Goal: Navigation & Orientation: Find specific page/section

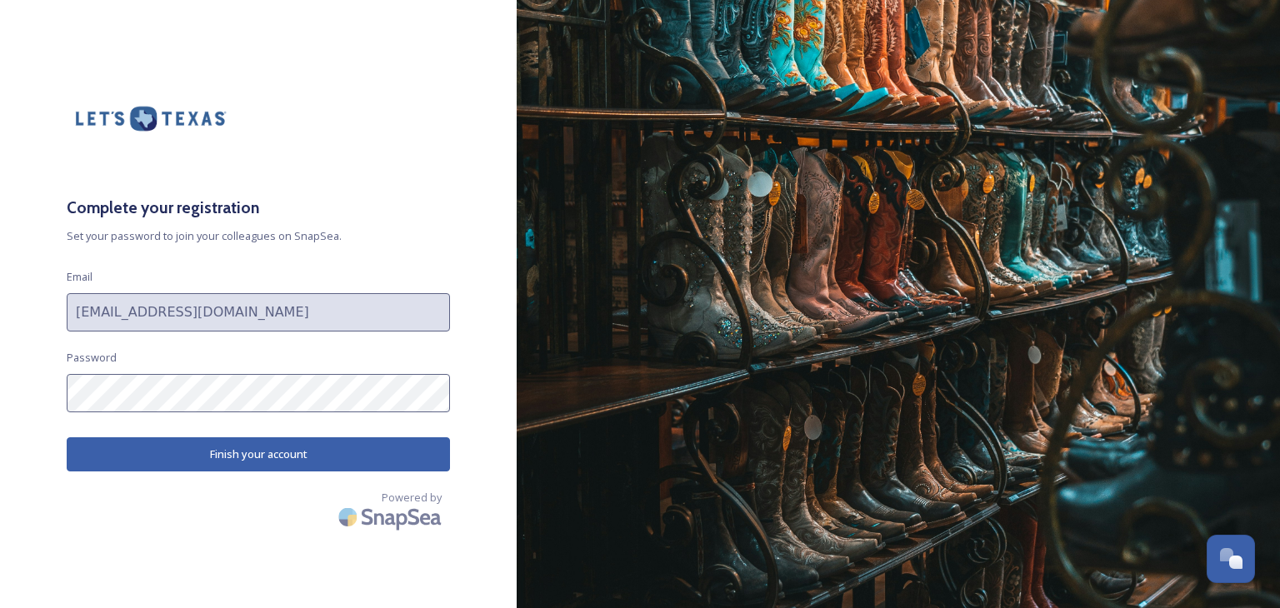
click at [24, 381] on div "Complete your registration Set your password to join your colleagues on SnapSea…" at bounding box center [258, 304] width 517 height 475
click at [255, 455] on button "Finish your account" at bounding box center [258, 454] width 383 height 34
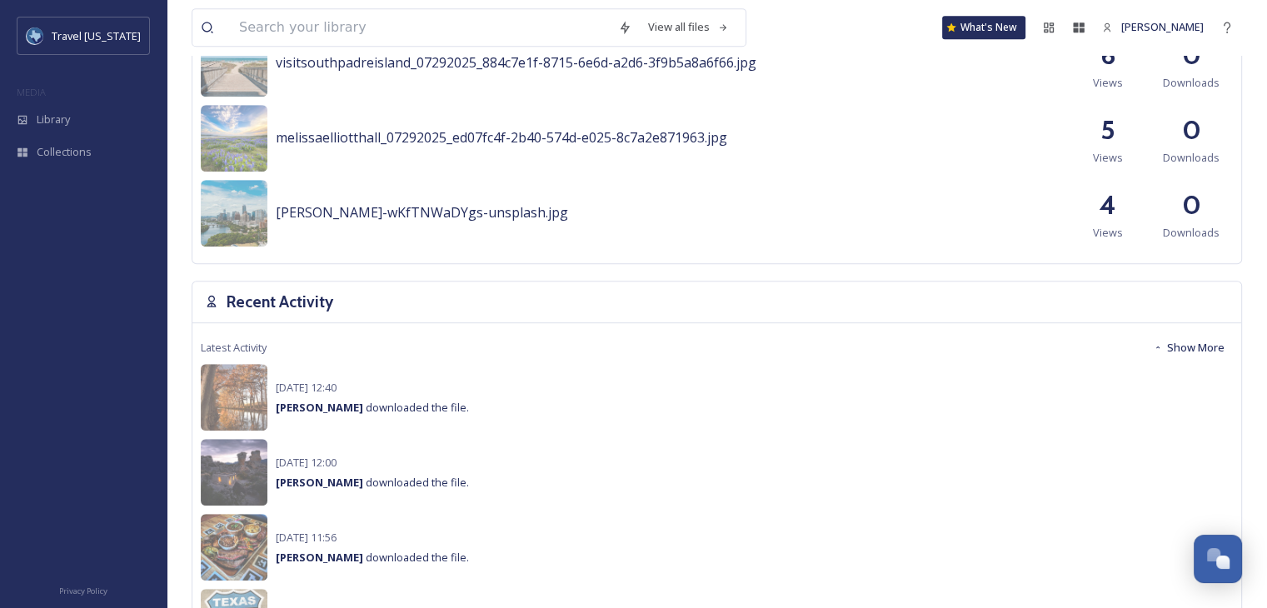
scroll to position [1000, 0]
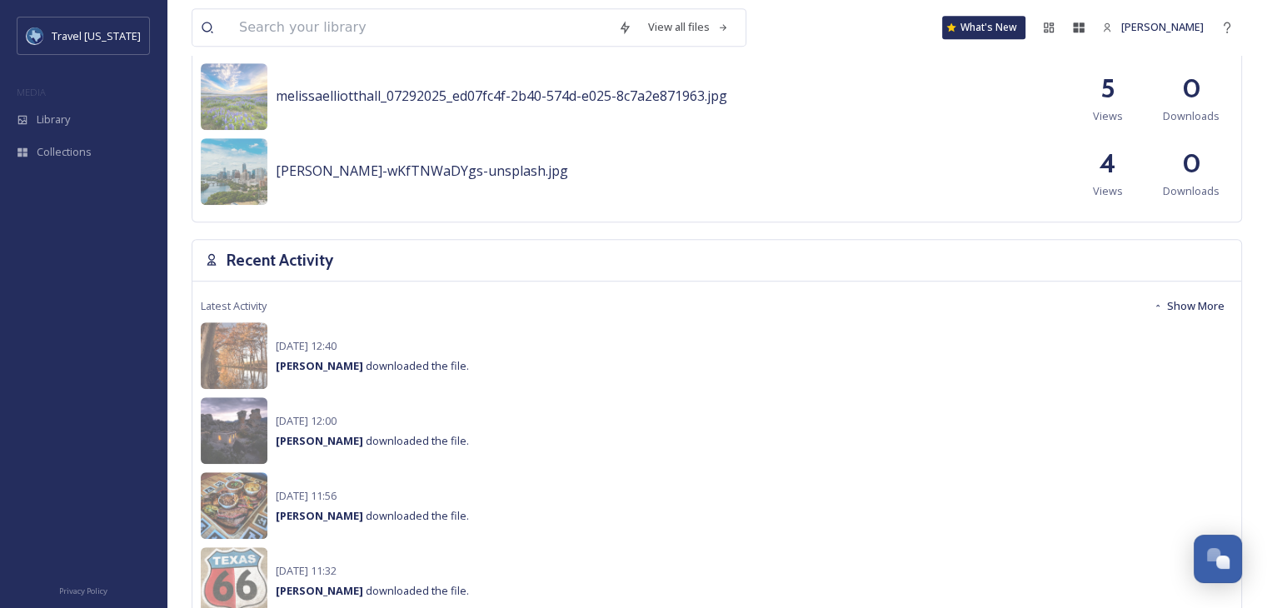
click at [640, 287] on div "Latest Activity Show More Sep 03 12:40 Rebecca O'Sullivan downloaded the file. …" at bounding box center [716, 494] width 1049 height 424
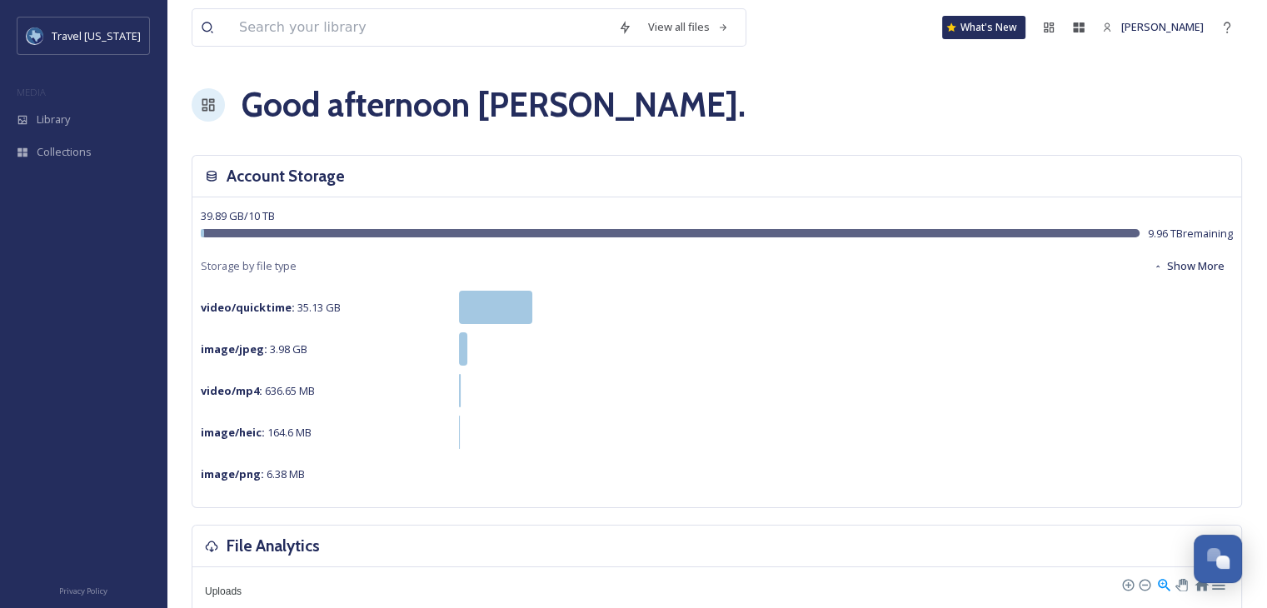
click at [640, 287] on div "39.89 GB / 10 TB 9.96 TB remaining Storage by file type Show More video/quickti…" at bounding box center [716, 352] width 1049 height 310
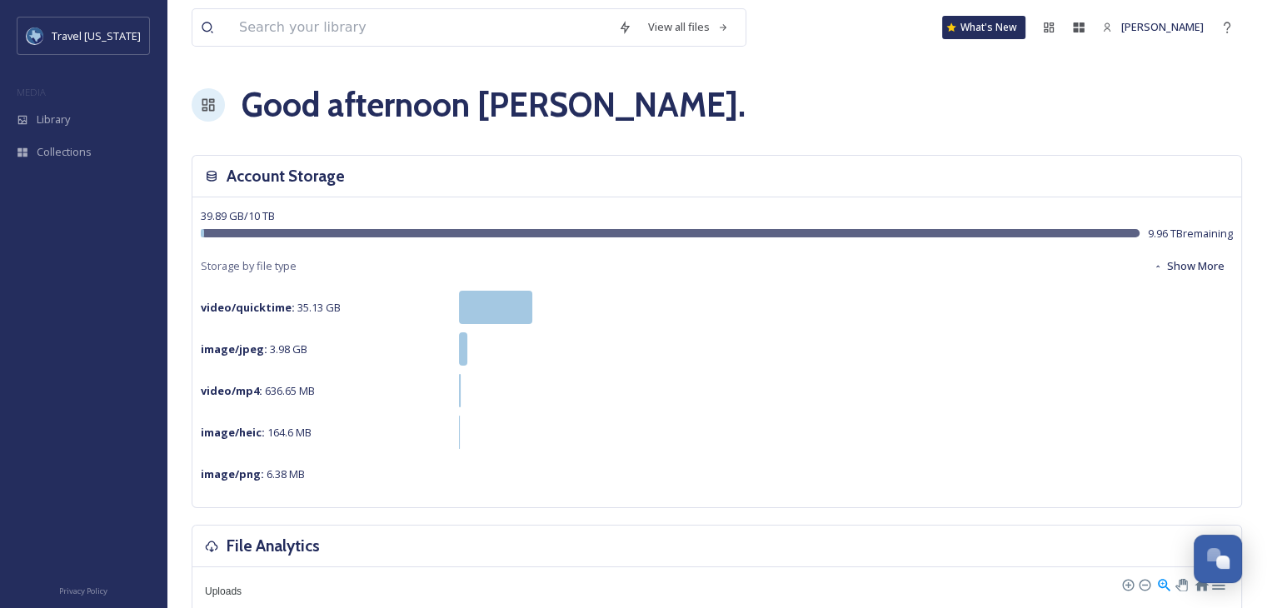
click at [640, 287] on div "39.89 GB / 10 TB 9.96 TB remaining Storage by file type Show More video/quickti…" at bounding box center [716, 352] width 1049 height 310
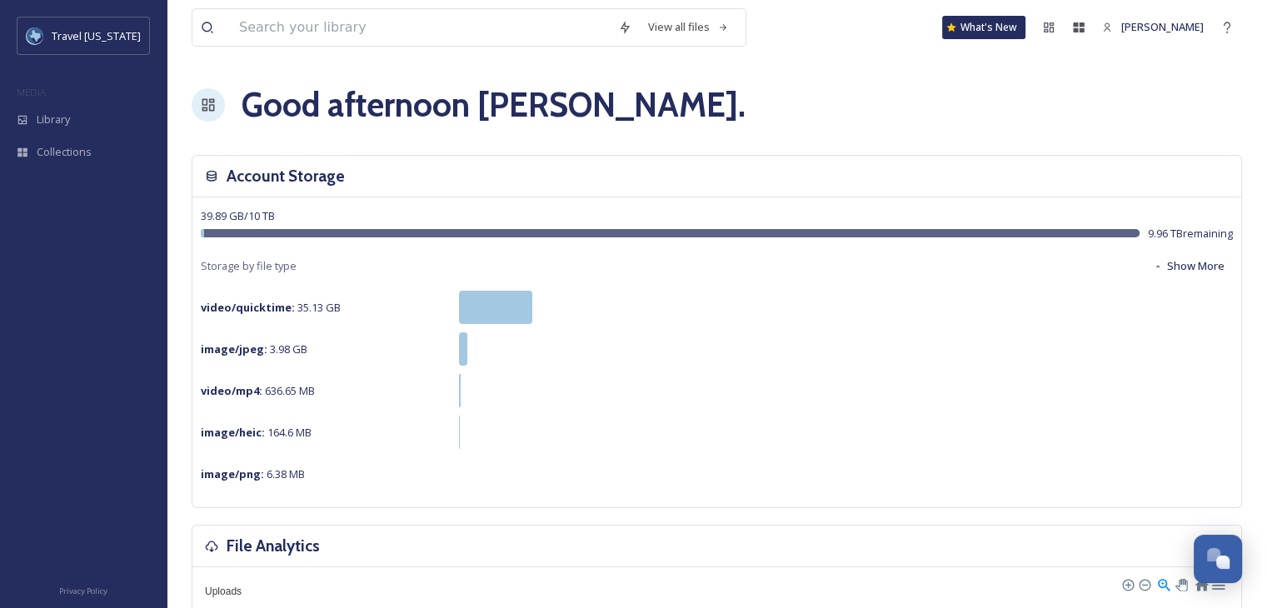
click at [640, 287] on div "39.89 GB / 10 TB 9.96 TB remaining Storage by file type Show More video/quickti…" at bounding box center [716, 352] width 1049 height 310
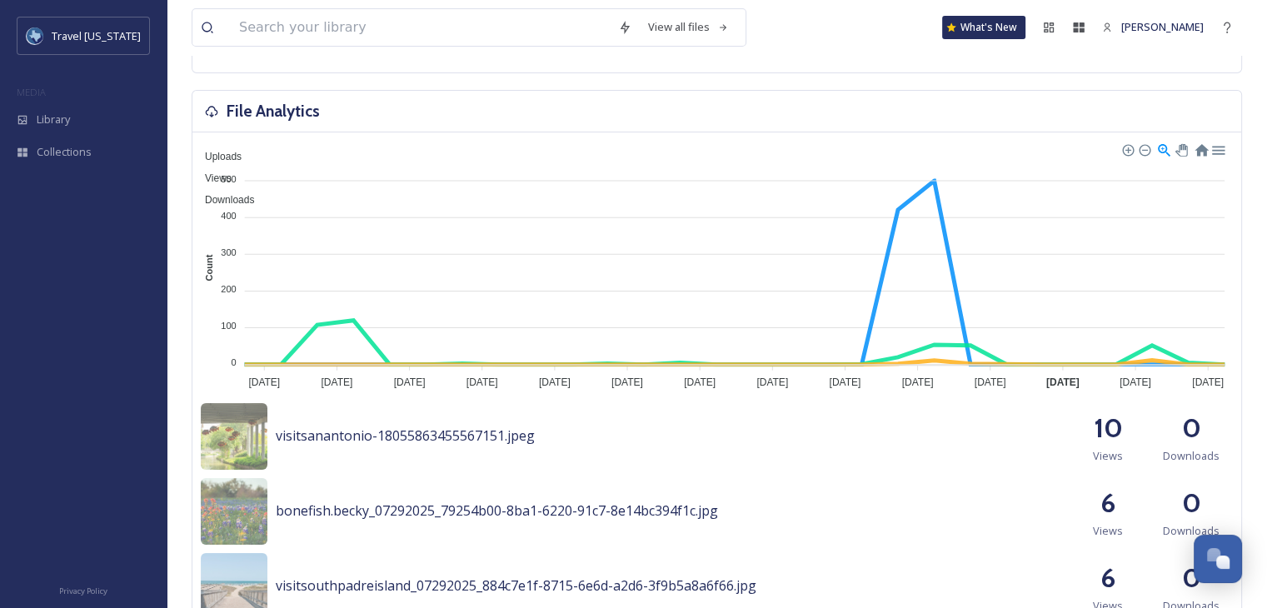
scroll to position [583, 0]
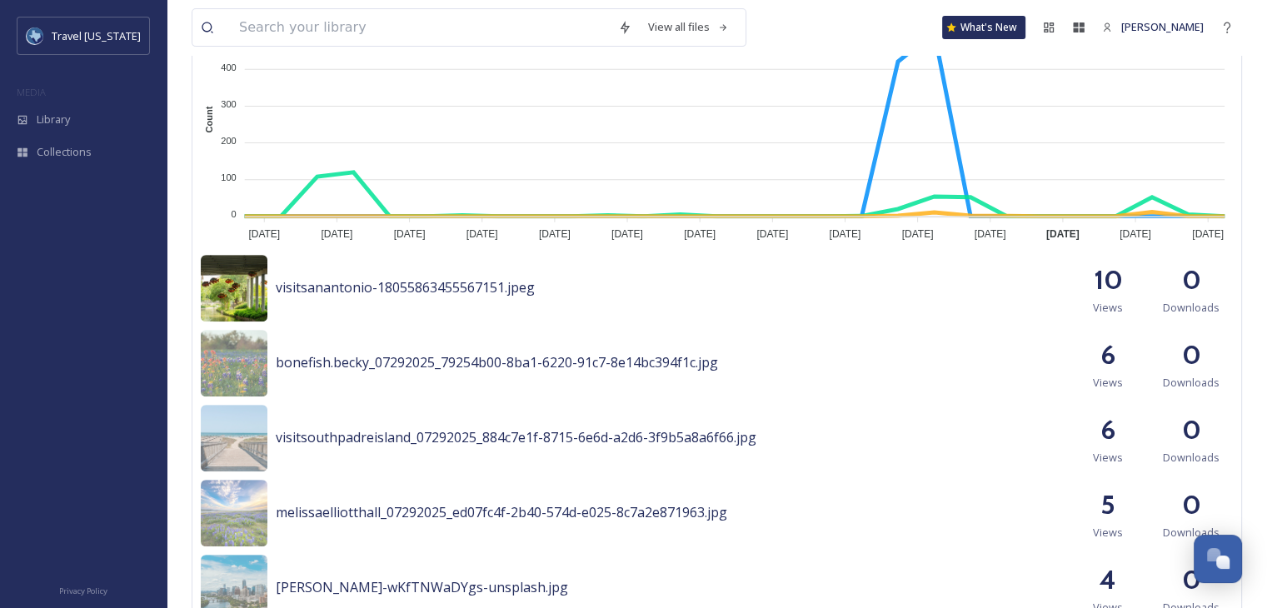
click at [227, 287] on img at bounding box center [234, 288] width 67 height 67
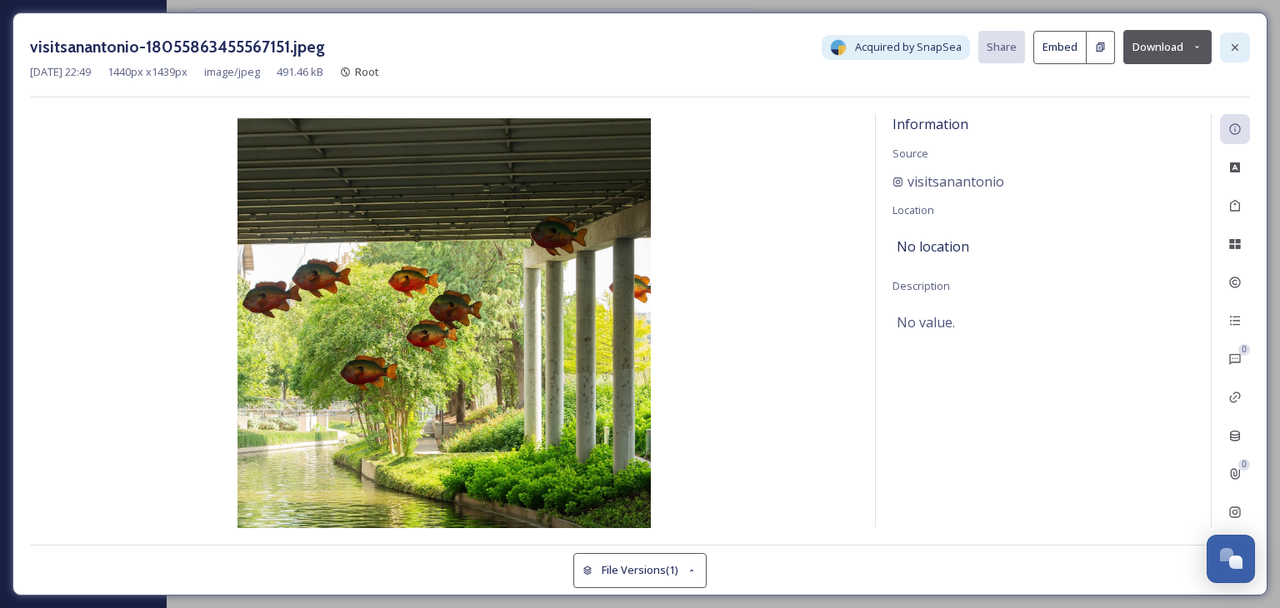
click at [1229, 47] on icon at bounding box center [1234, 47] width 13 height 13
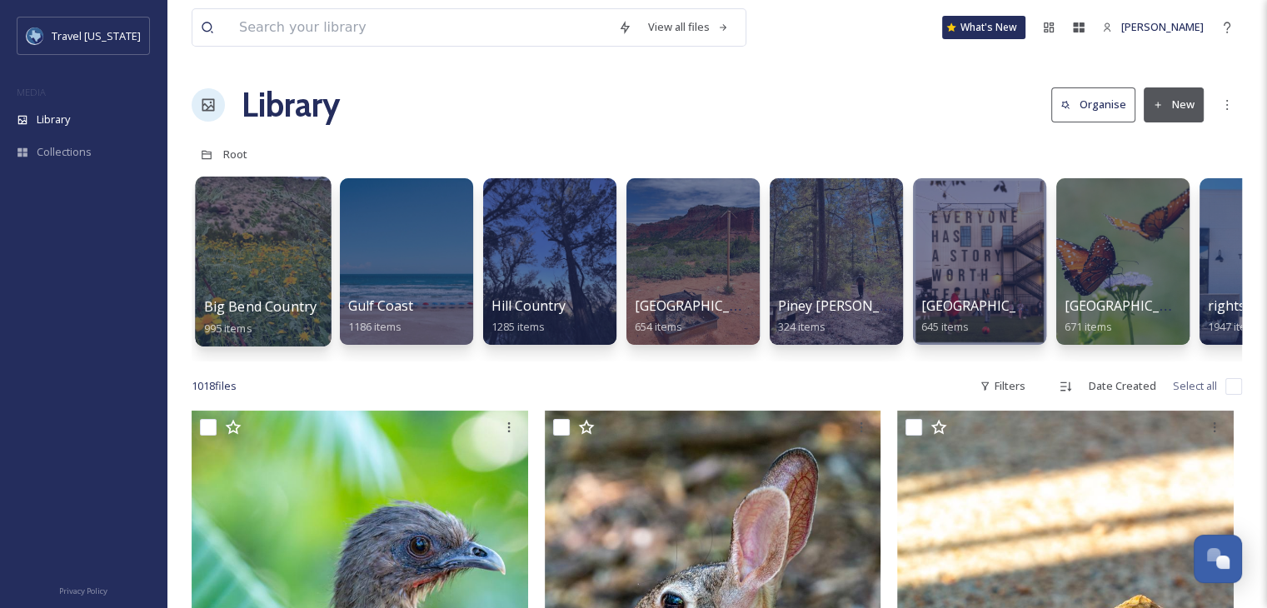
click at [254, 234] on div at bounding box center [263, 262] width 136 height 170
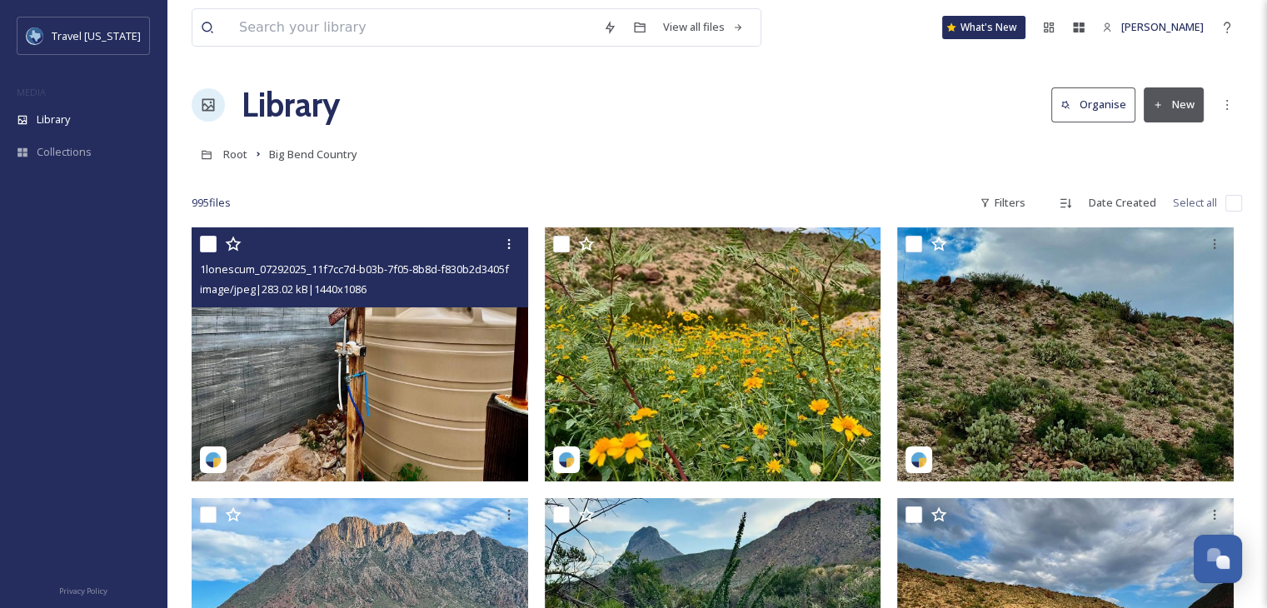
click at [427, 367] on img at bounding box center [360, 354] width 337 height 254
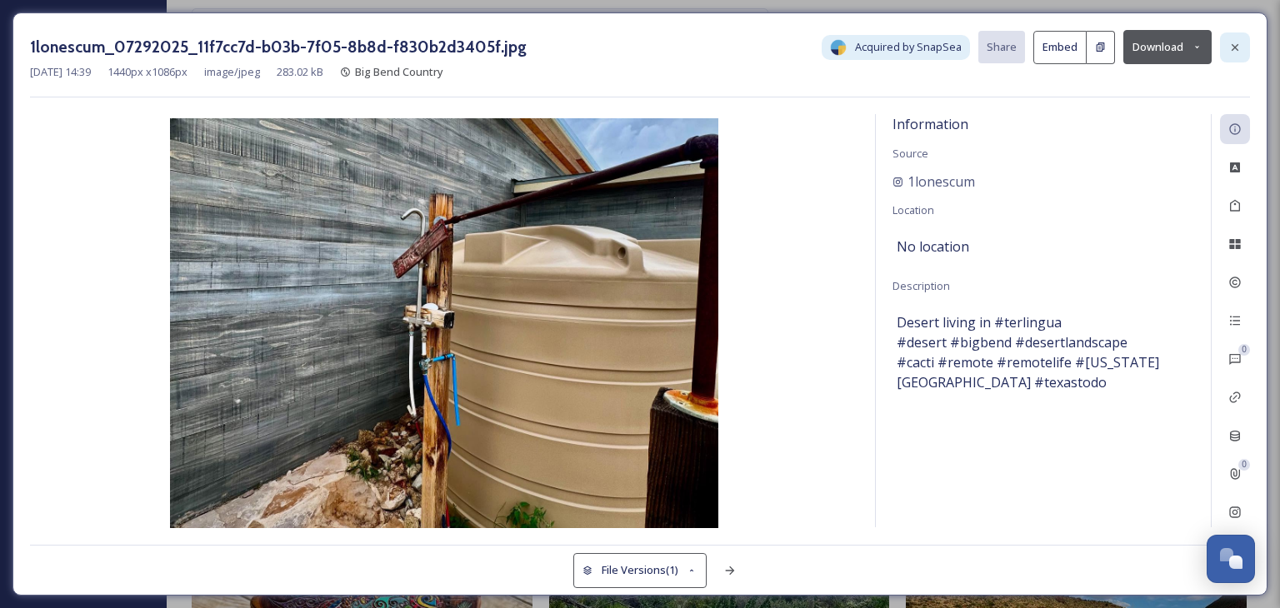
click at [1231, 47] on icon at bounding box center [1234, 47] width 13 height 13
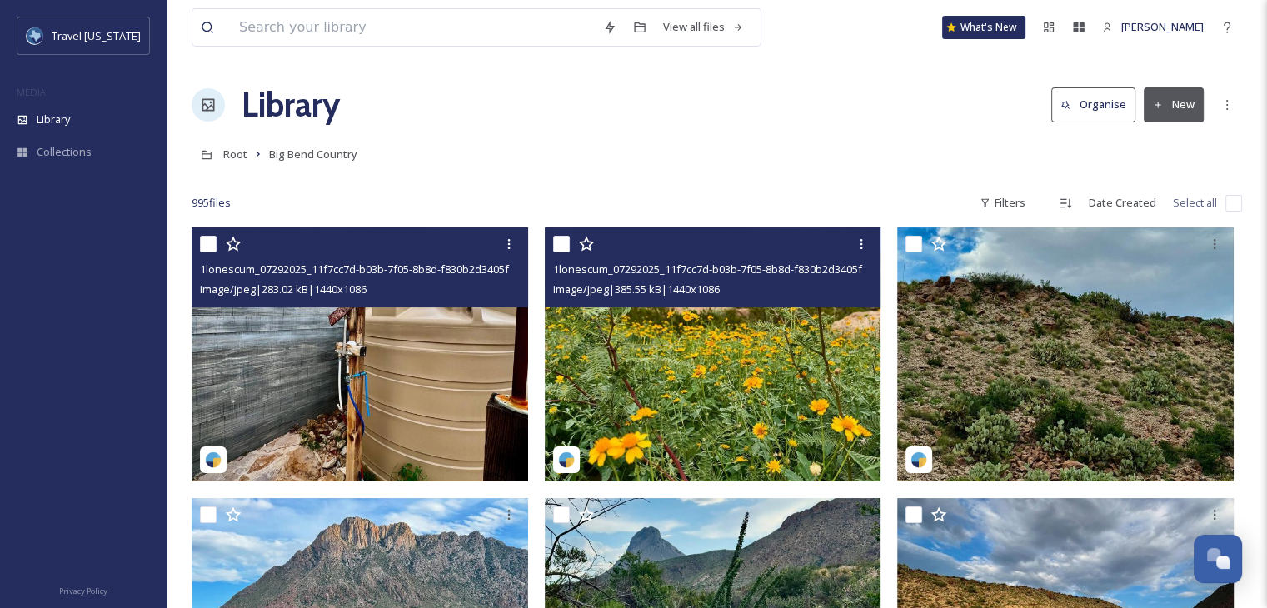
click at [761, 375] on img at bounding box center [713, 354] width 337 height 254
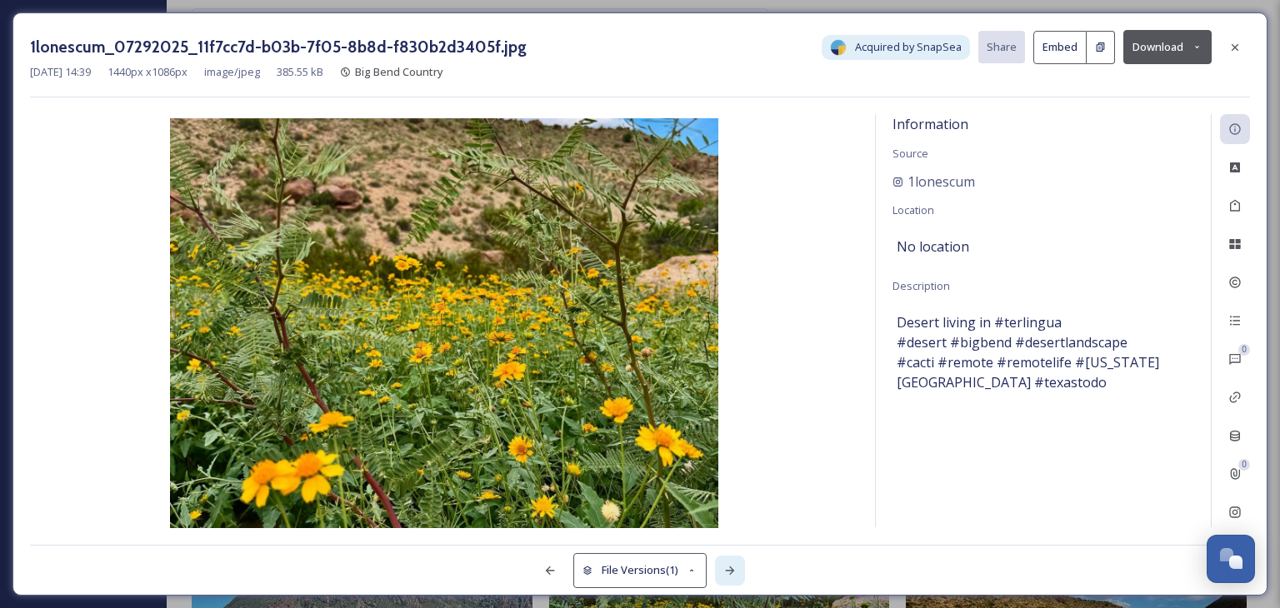
click at [735, 573] on icon at bounding box center [729, 570] width 13 height 13
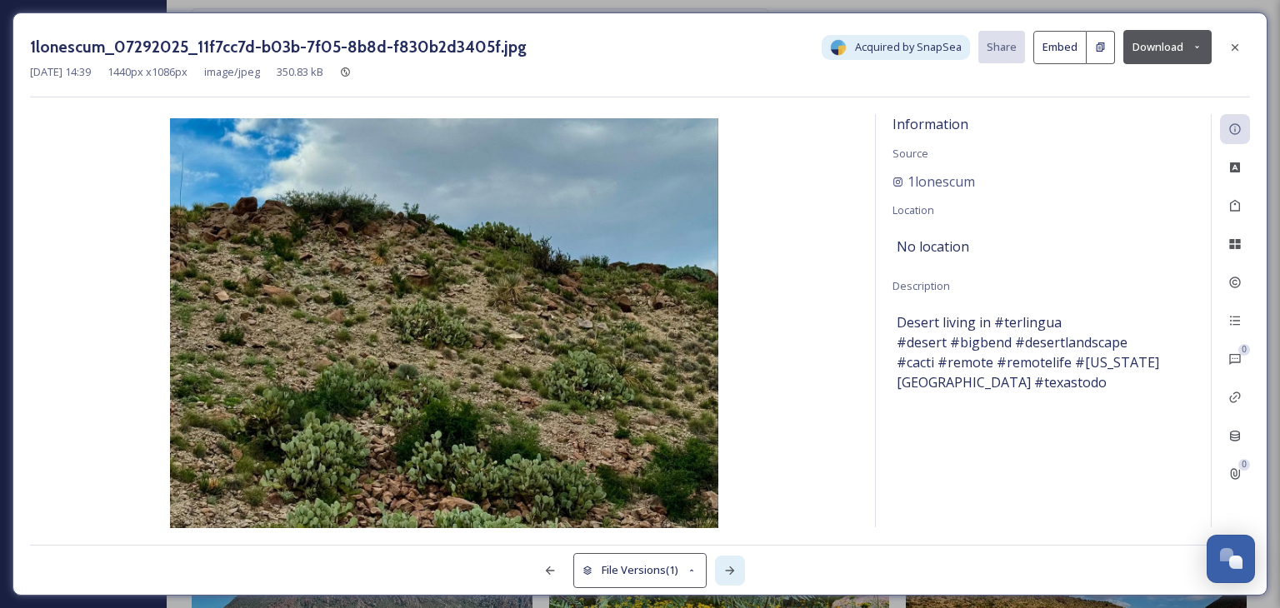
click at [735, 573] on icon at bounding box center [729, 570] width 13 height 13
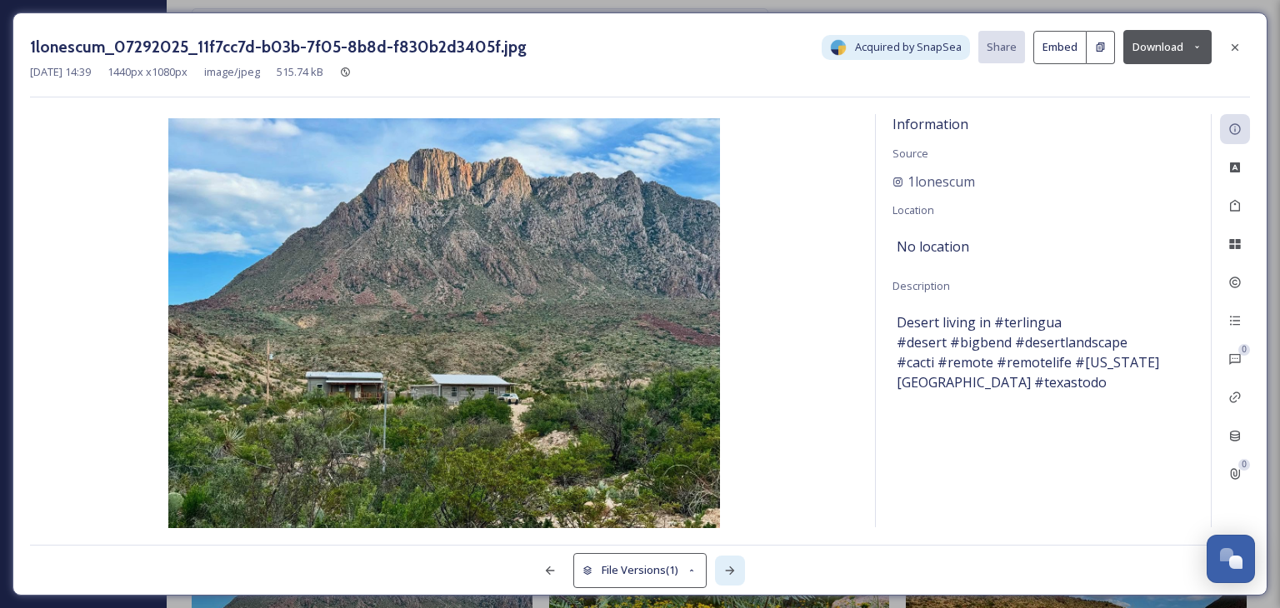
click at [735, 573] on icon at bounding box center [729, 570] width 13 height 13
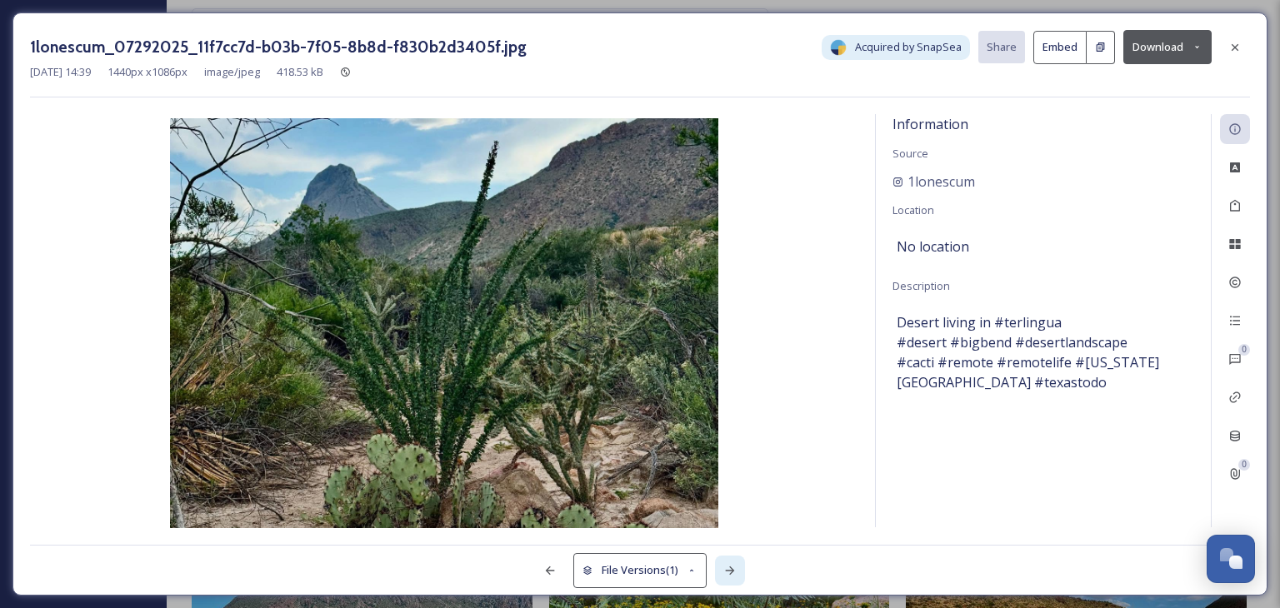
click at [735, 573] on icon at bounding box center [729, 570] width 13 height 13
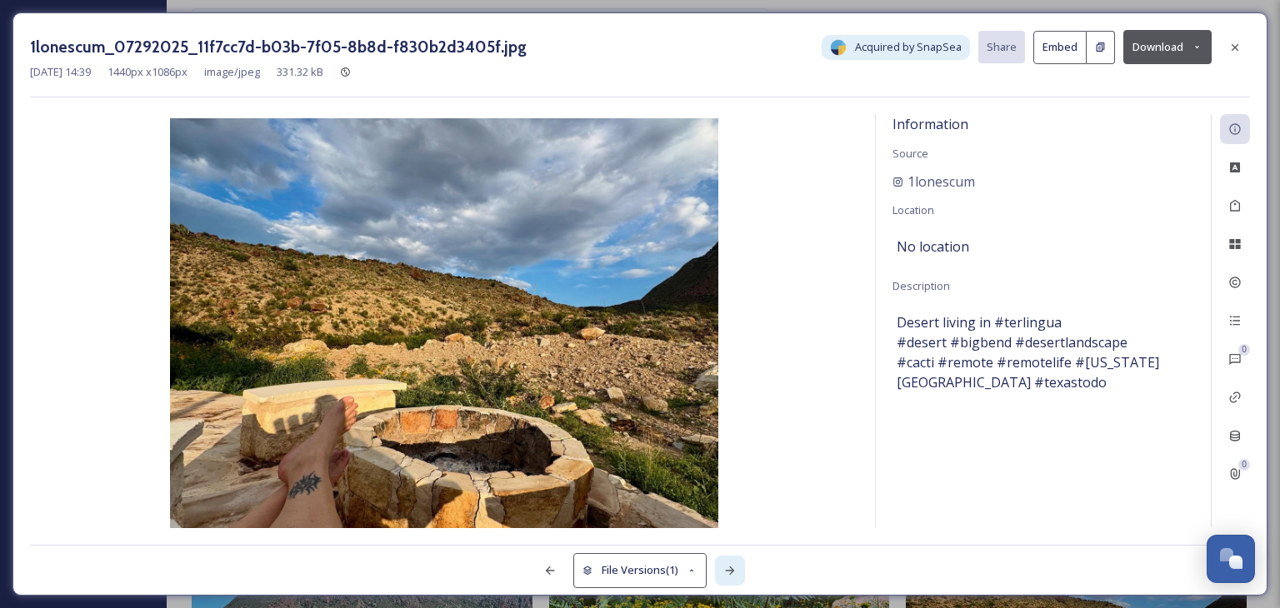
click at [735, 573] on icon at bounding box center [729, 570] width 13 height 13
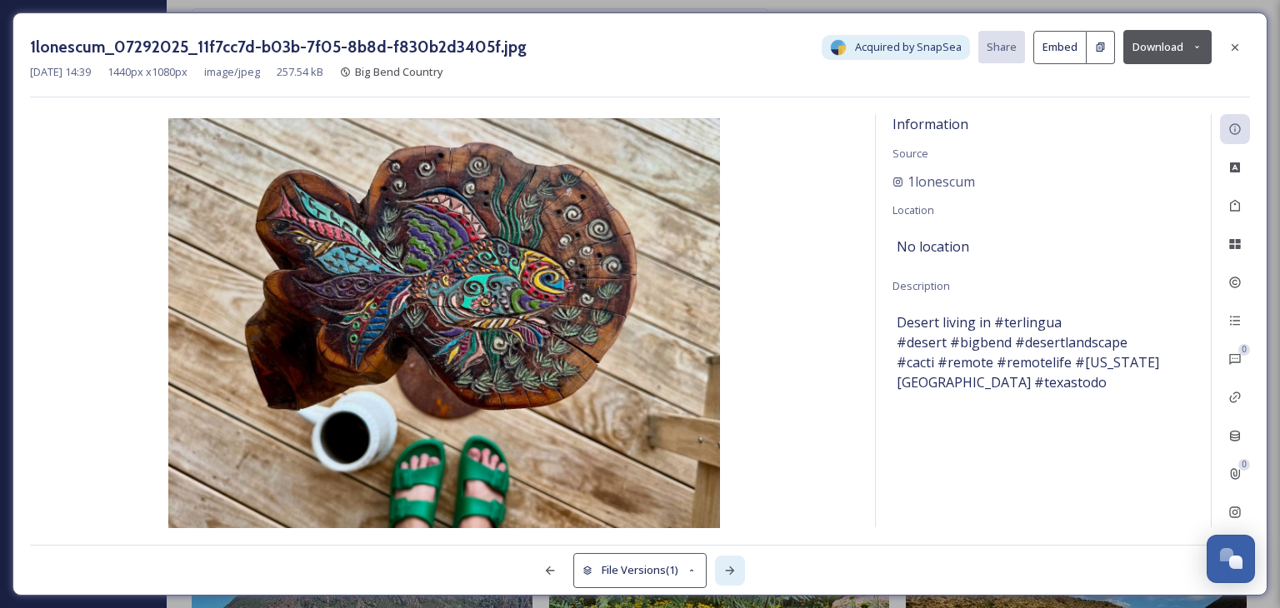
click at [735, 573] on icon at bounding box center [729, 570] width 13 height 13
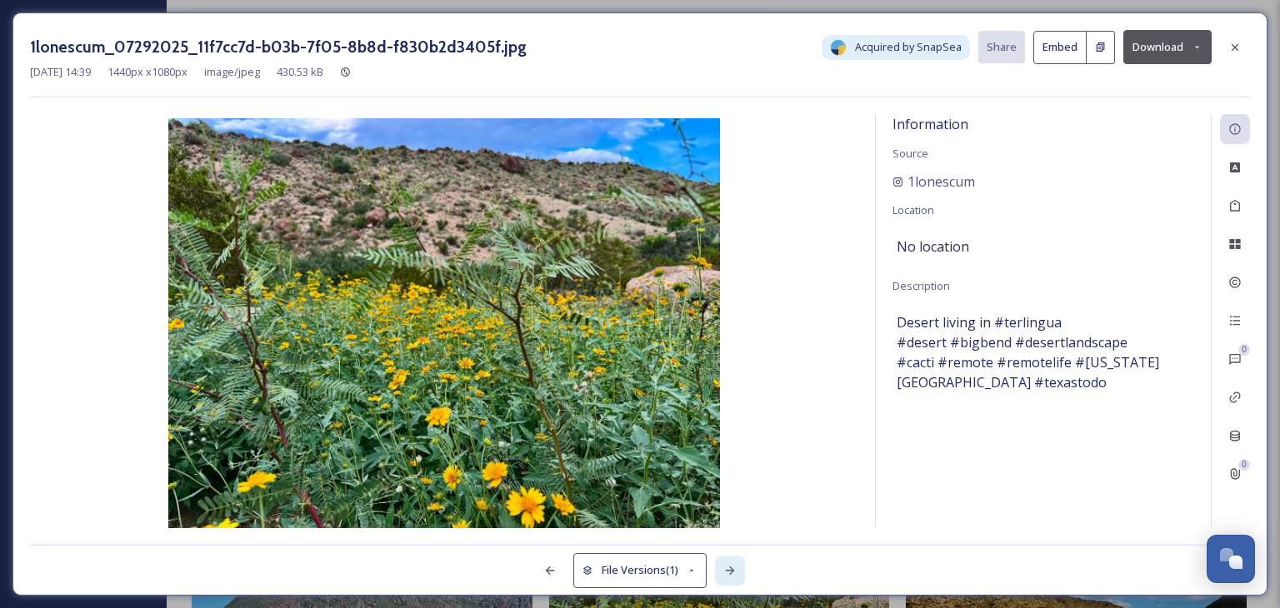
click at [735, 573] on icon at bounding box center [729, 570] width 13 height 13
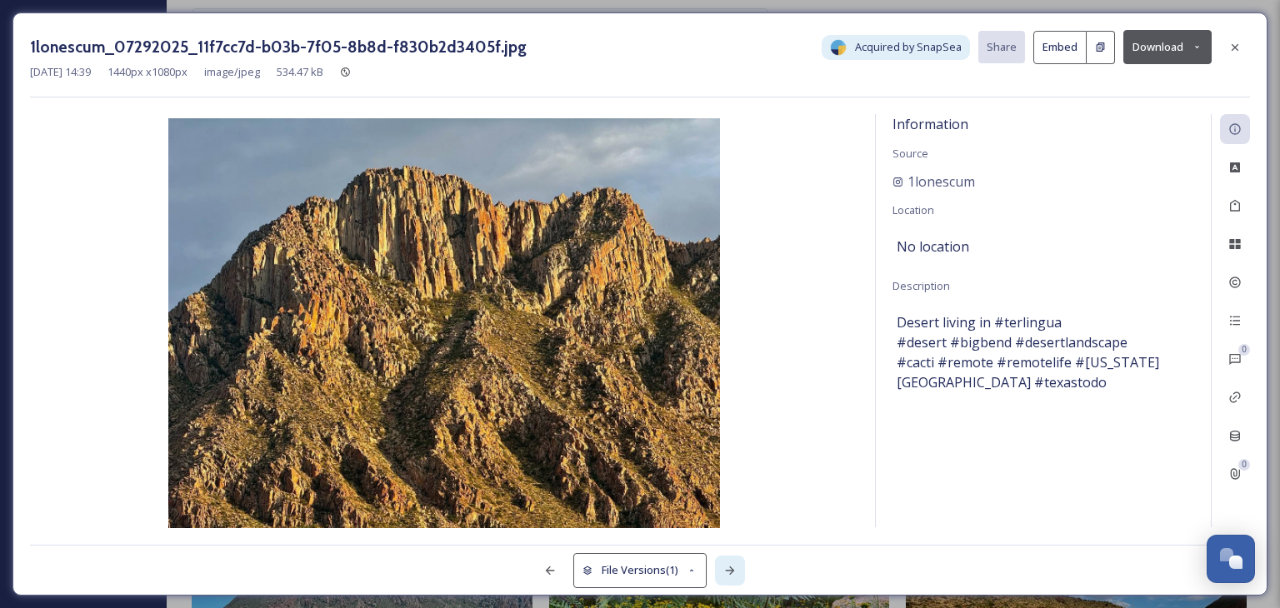
click at [735, 573] on icon at bounding box center [729, 570] width 13 height 13
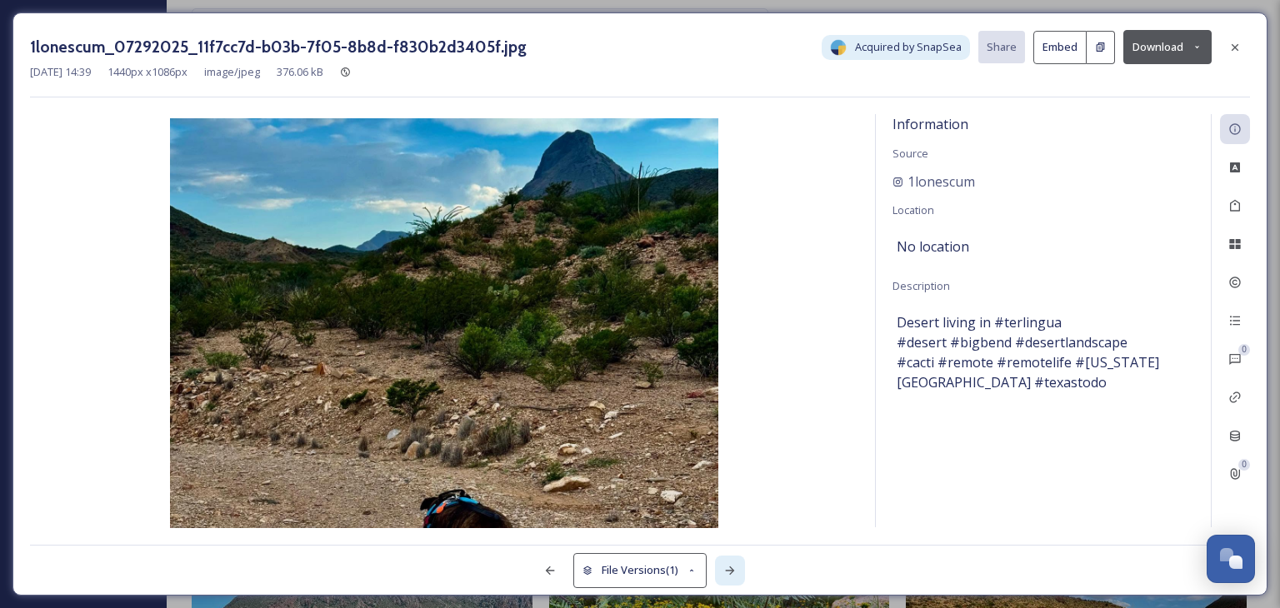
click at [735, 573] on icon at bounding box center [729, 570] width 13 height 13
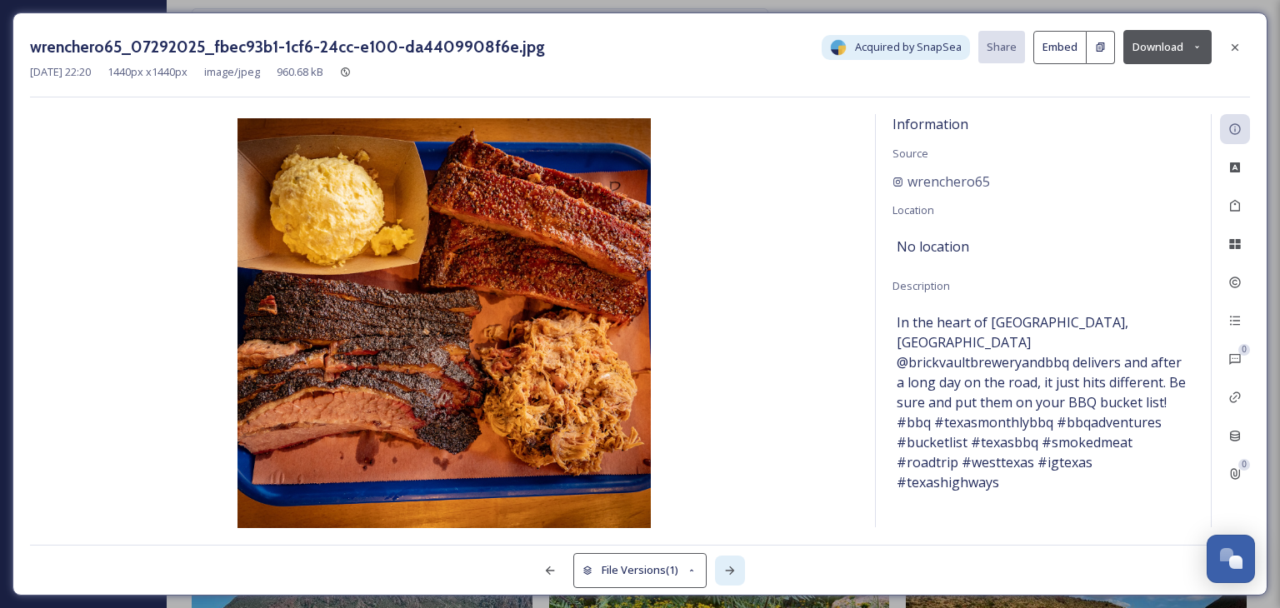
click at [735, 573] on icon at bounding box center [729, 570] width 13 height 13
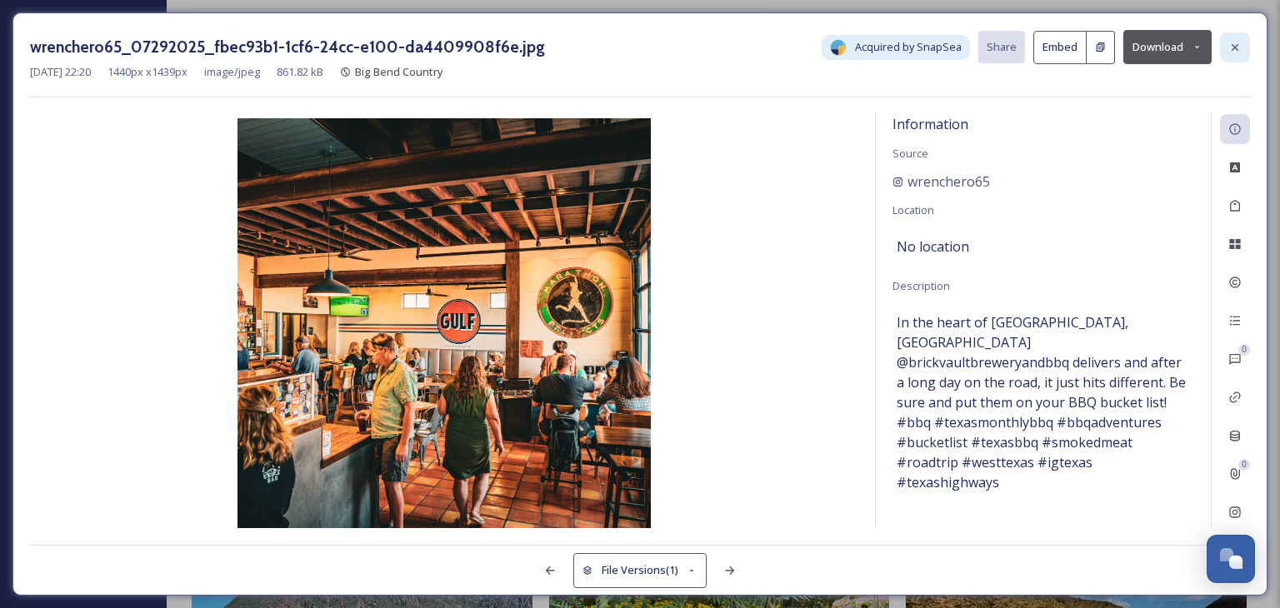
click at [1228, 41] on icon at bounding box center [1234, 47] width 13 height 13
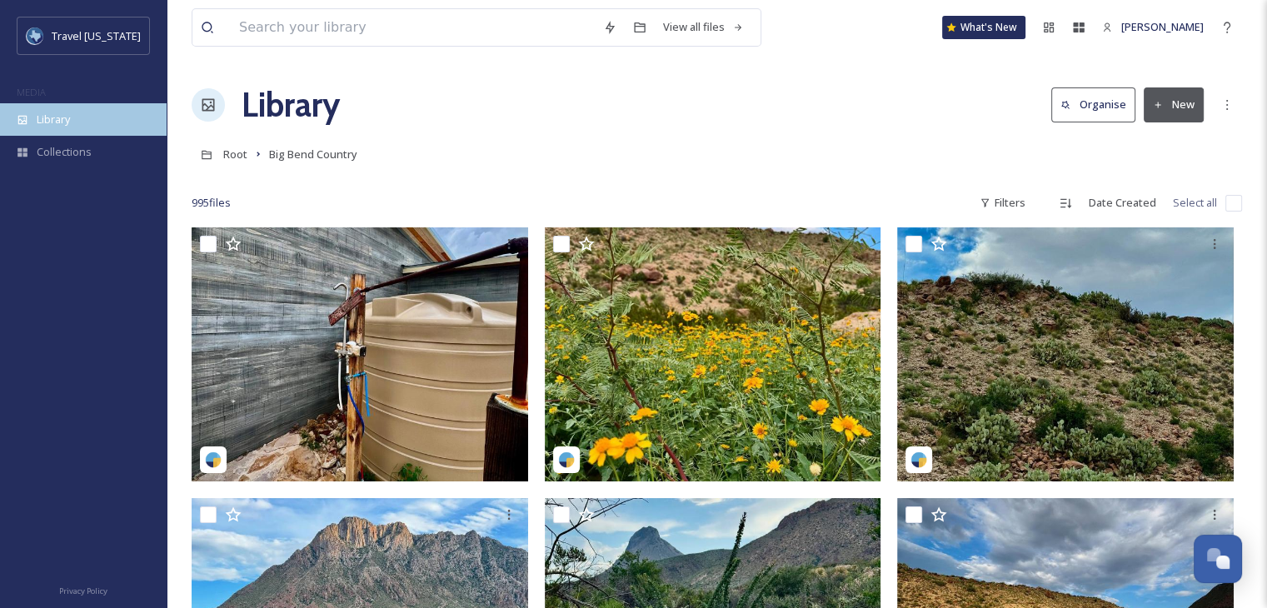
click at [48, 117] on span "Library" at bounding box center [53, 120] width 33 height 16
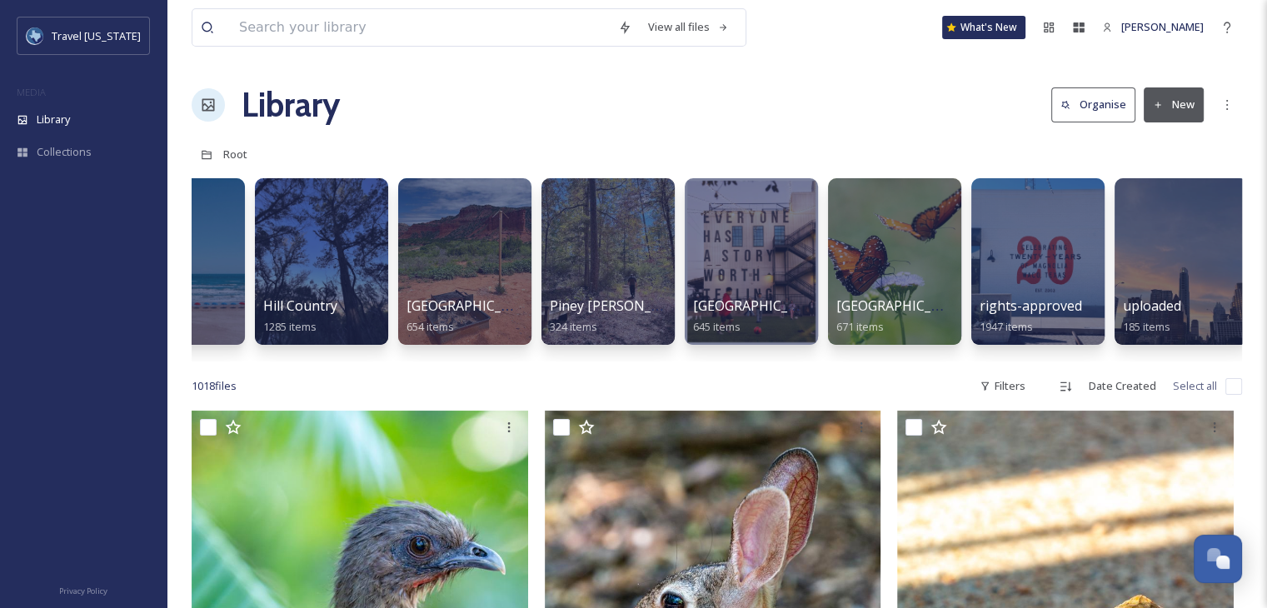
scroll to position [0, 239]
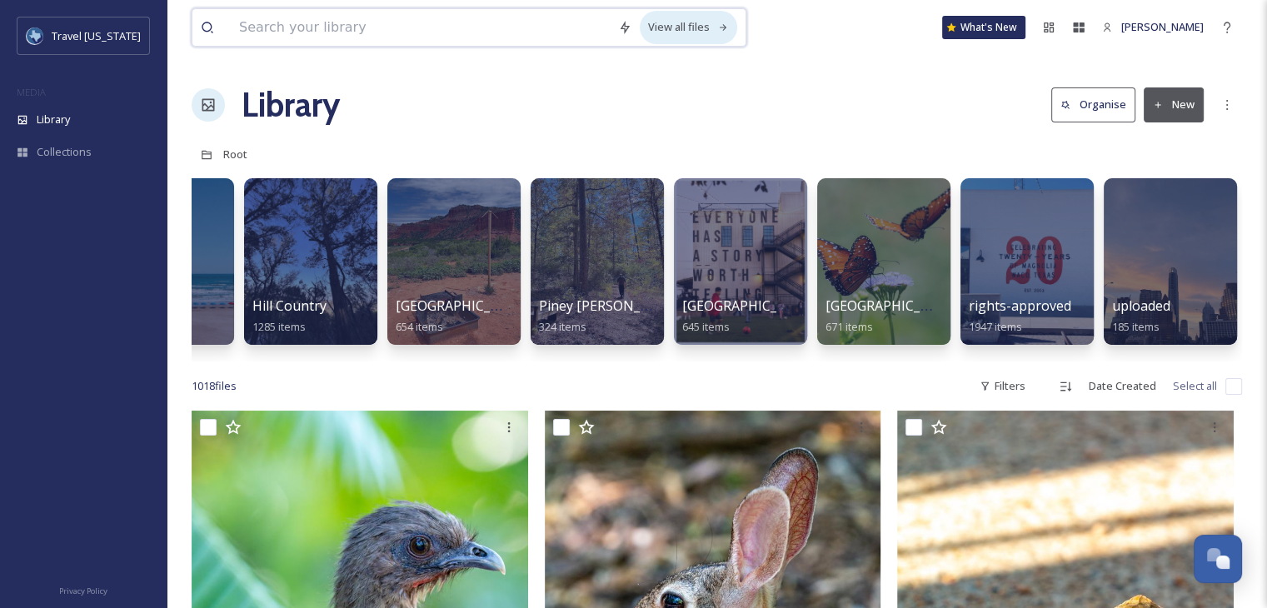
click at [681, 27] on div "View all files" at bounding box center [688, 27] width 97 height 32
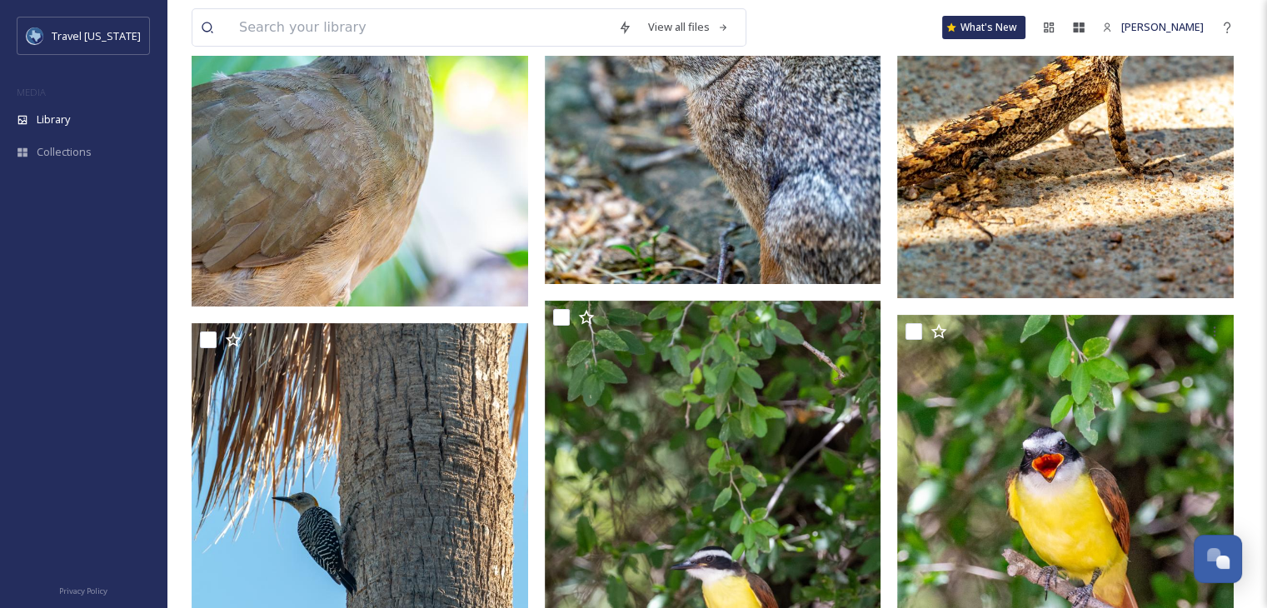
scroll to position [167, 0]
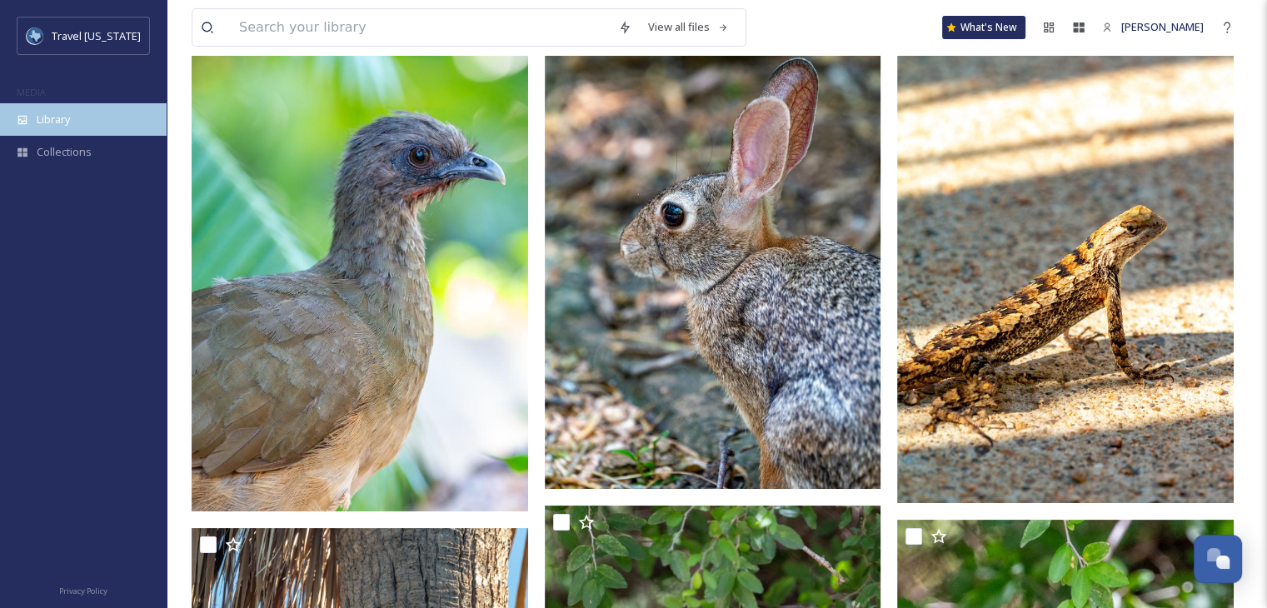
click at [54, 120] on span "Library" at bounding box center [53, 120] width 33 height 16
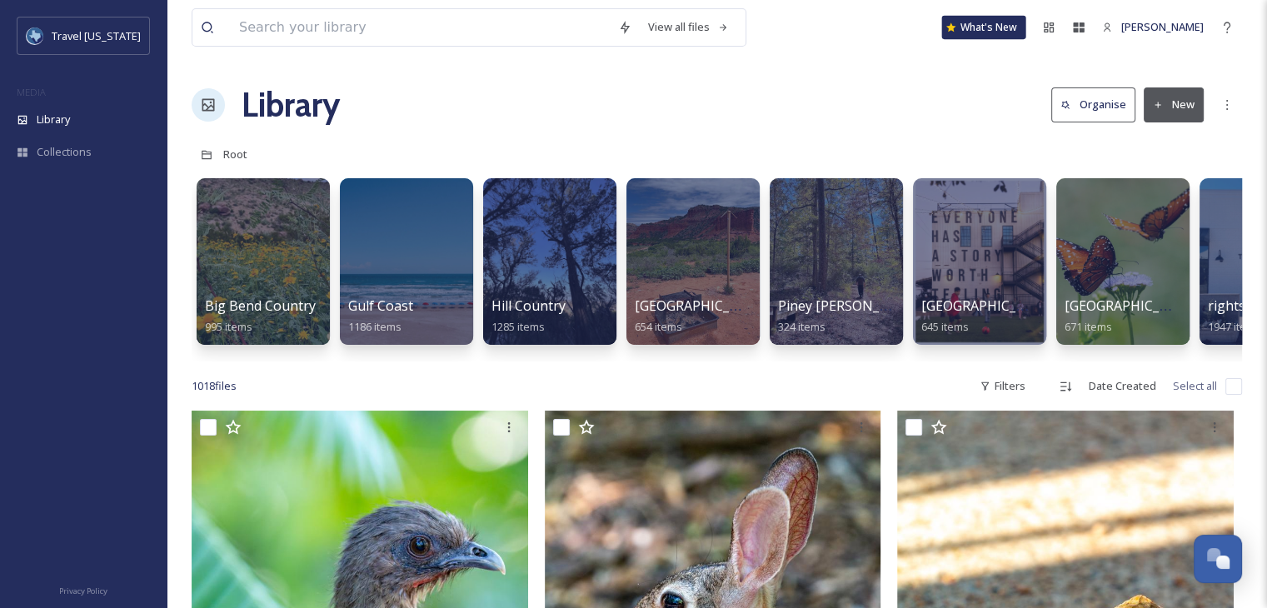
click at [990, 30] on div "What's New" at bounding box center [984, 27] width 84 height 23
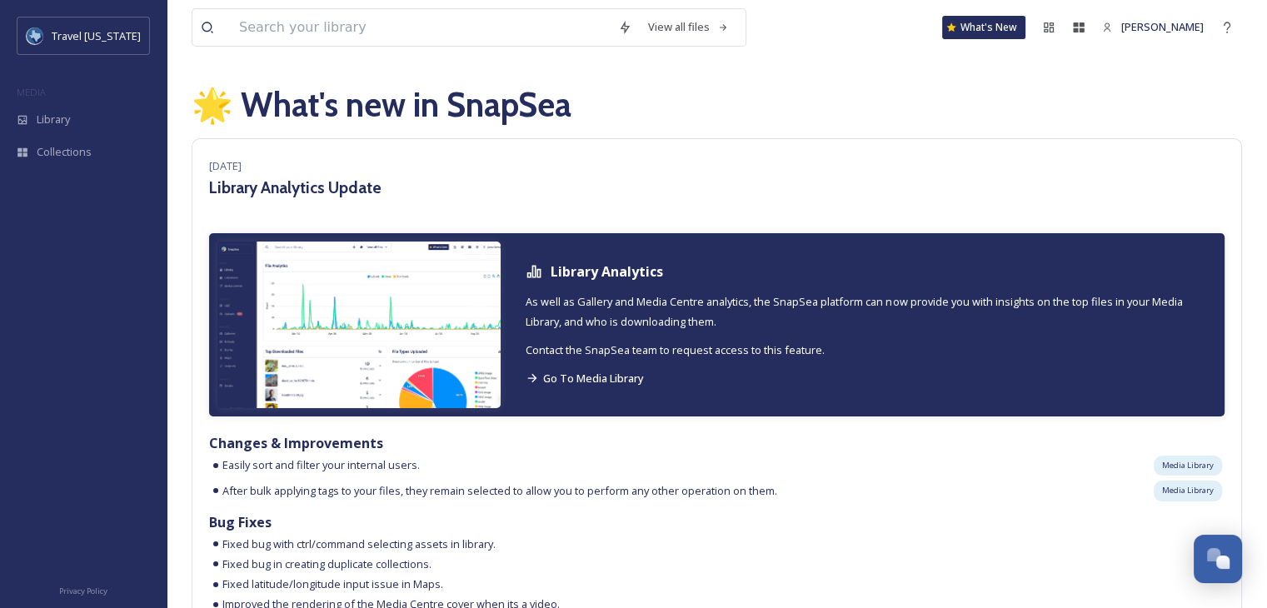
click at [990, 30] on div "What's New" at bounding box center [983, 27] width 83 height 23
click at [87, 42] on span "Travel [US_STATE]" at bounding box center [96, 35] width 89 height 15
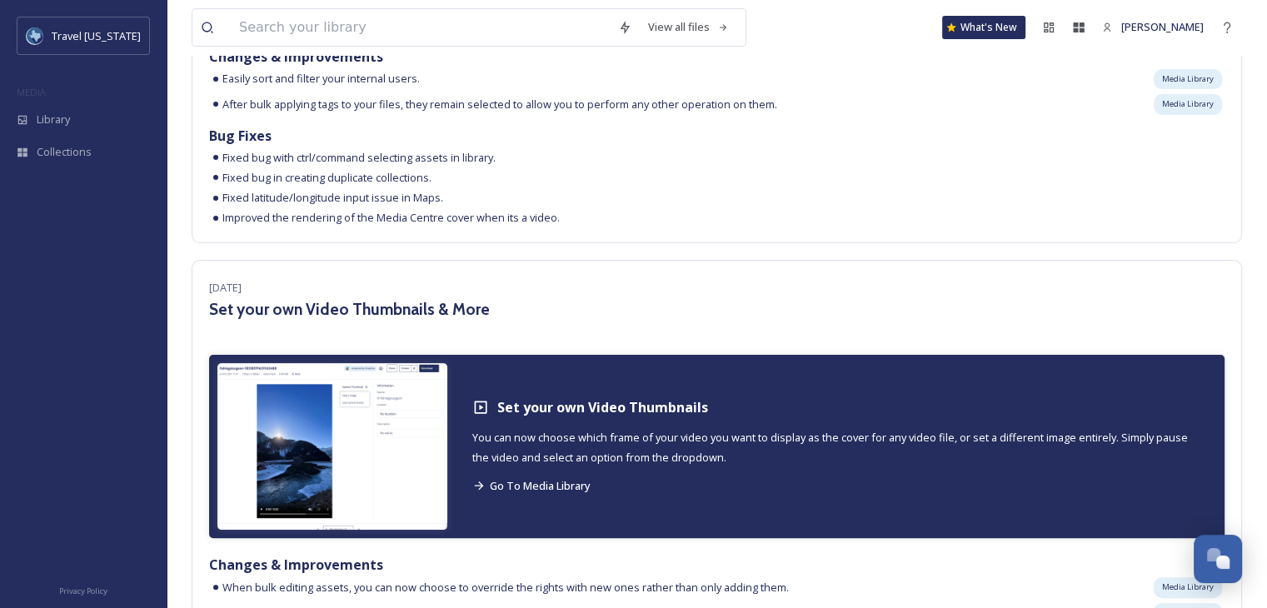
scroll to position [417, 0]
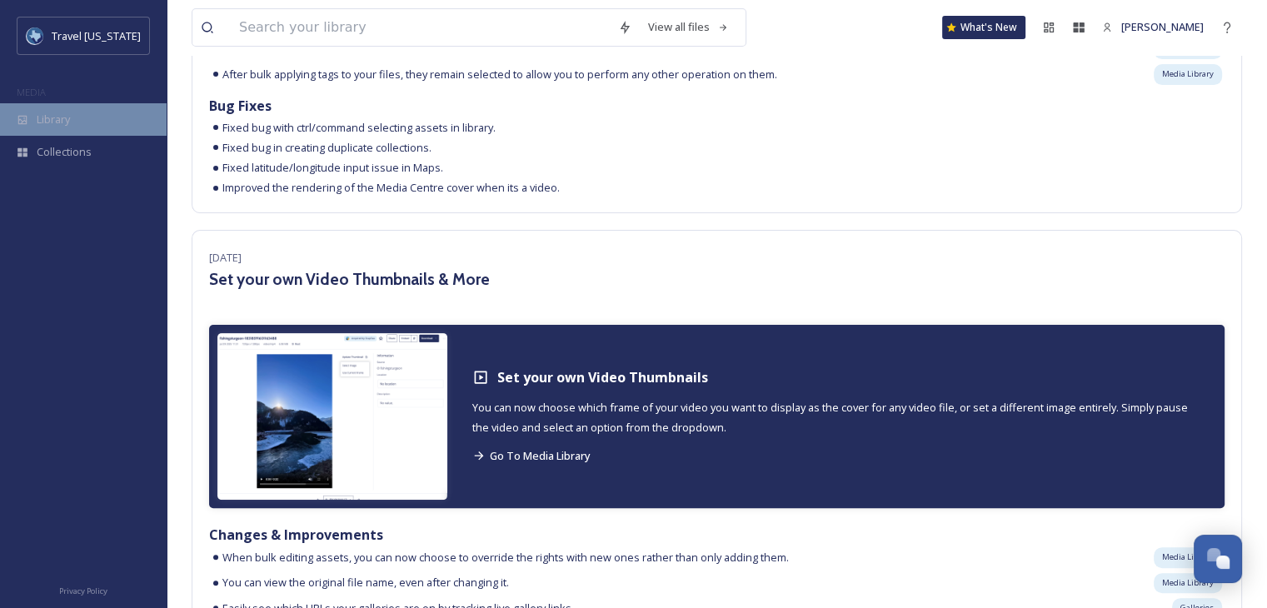
click at [78, 114] on div "Library" at bounding box center [83, 119] width 167 height 32
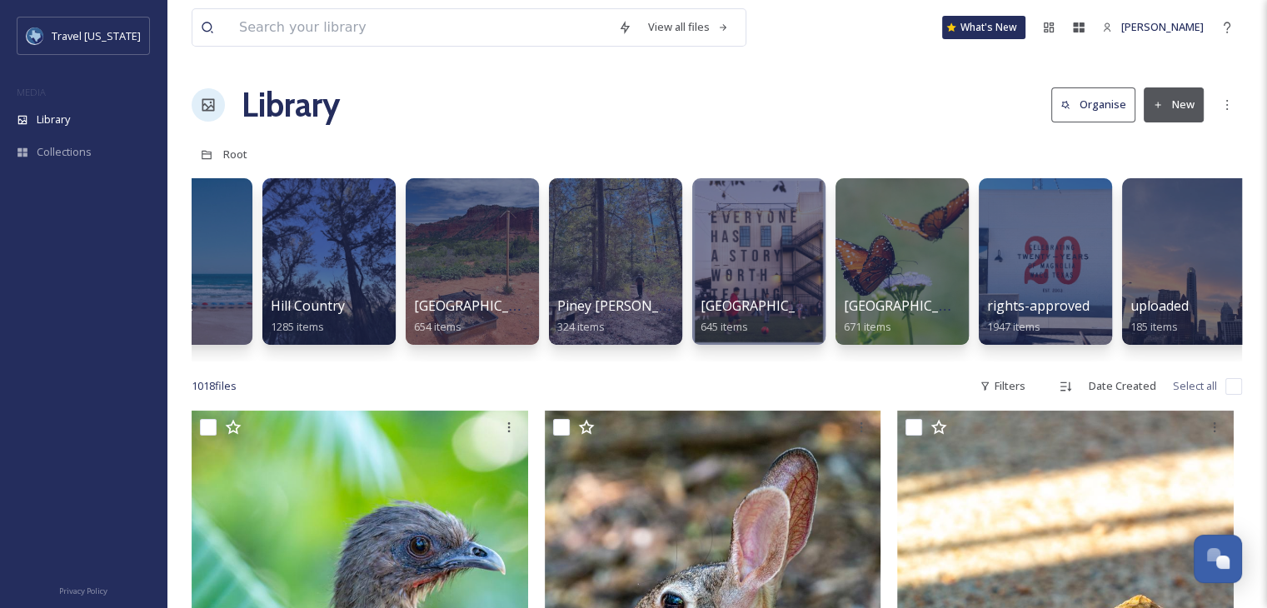
scroll to position [0, 239]
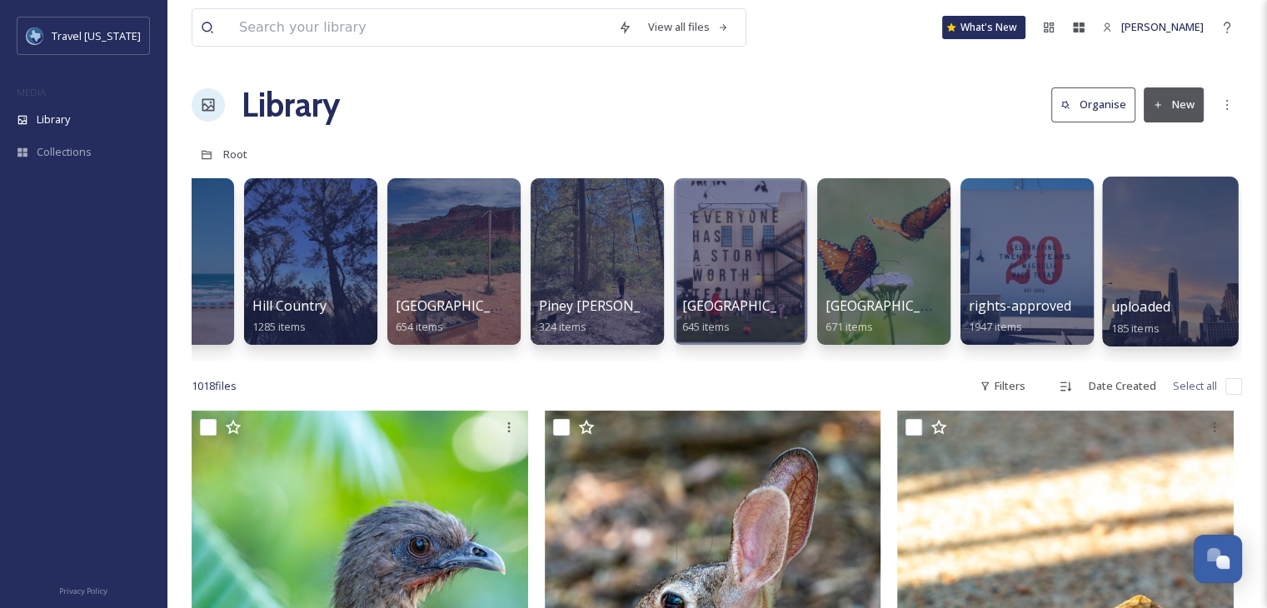
click at [1156, 269] on div at bounding box center [1170, 262] width 136 height 170
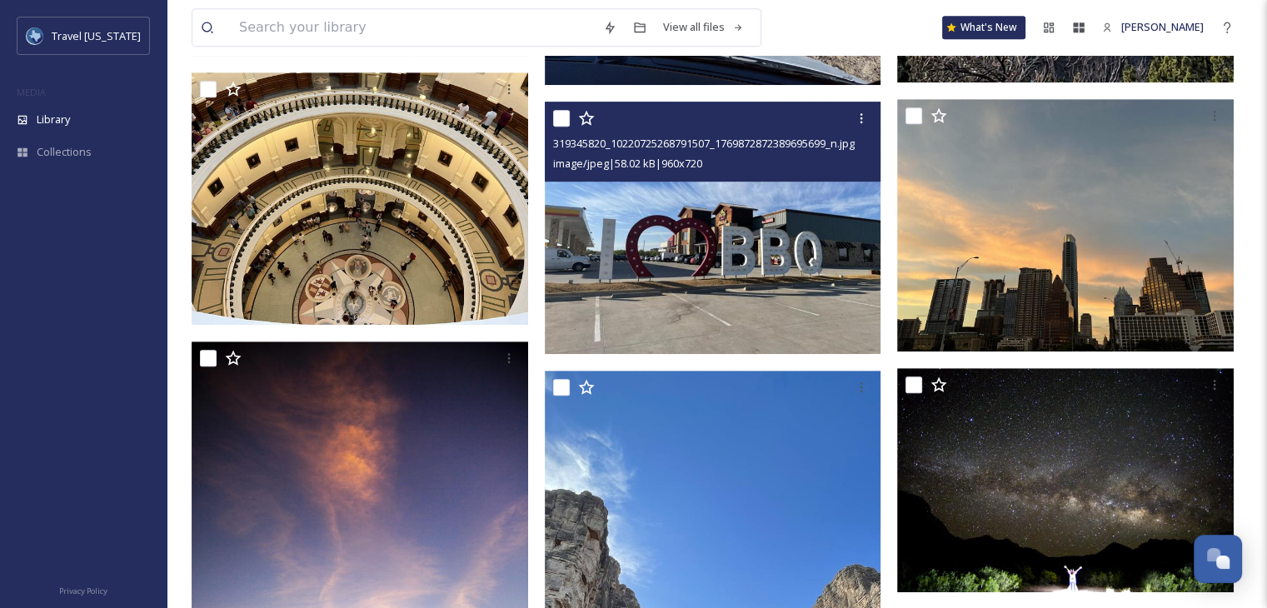
scroll to position [833, 0]
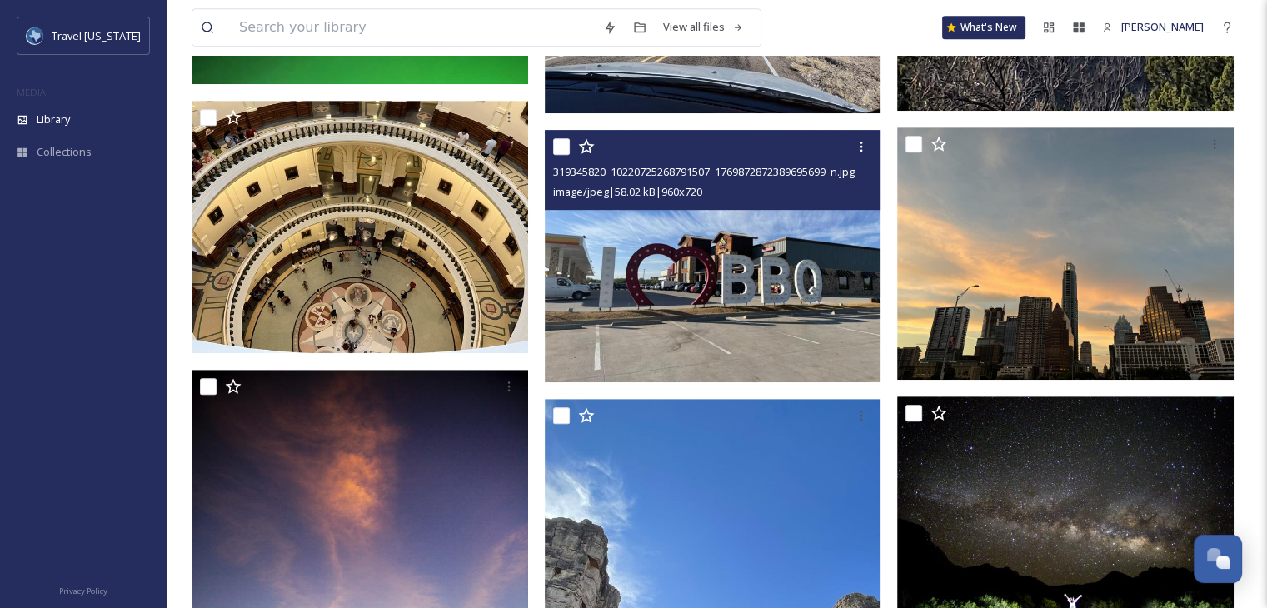
click at [736, 281] on img at bounding box center [713, 256] width 337 height 252
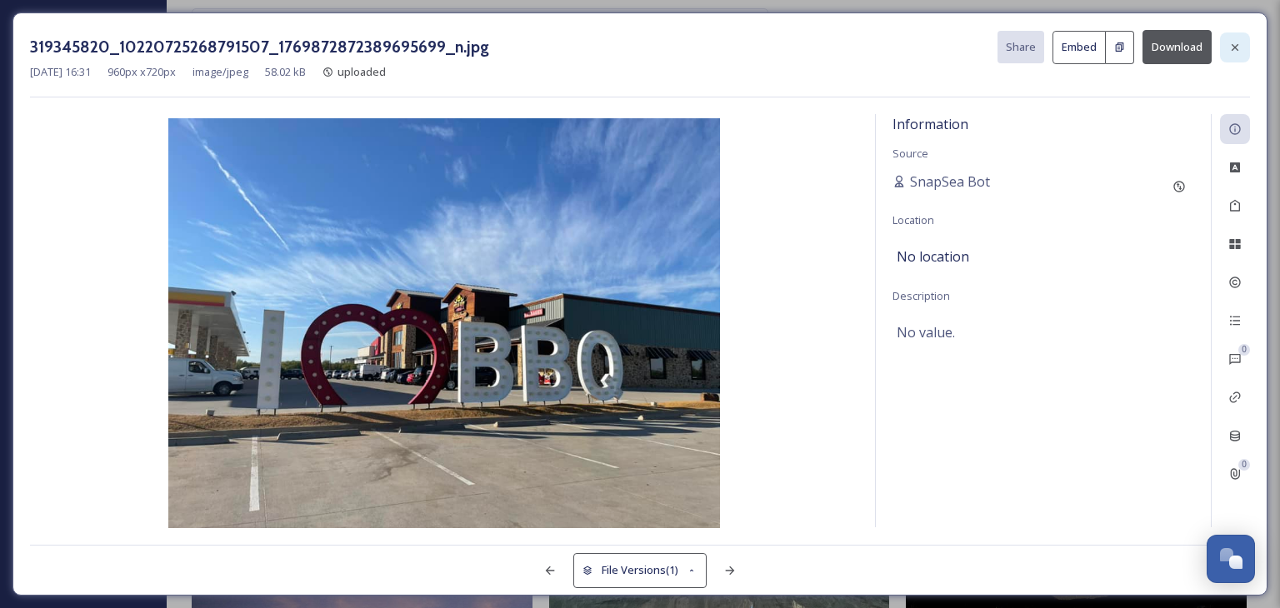
click at [1236, 47] on icon at bounding box center [1234, 47] width 13 height 13
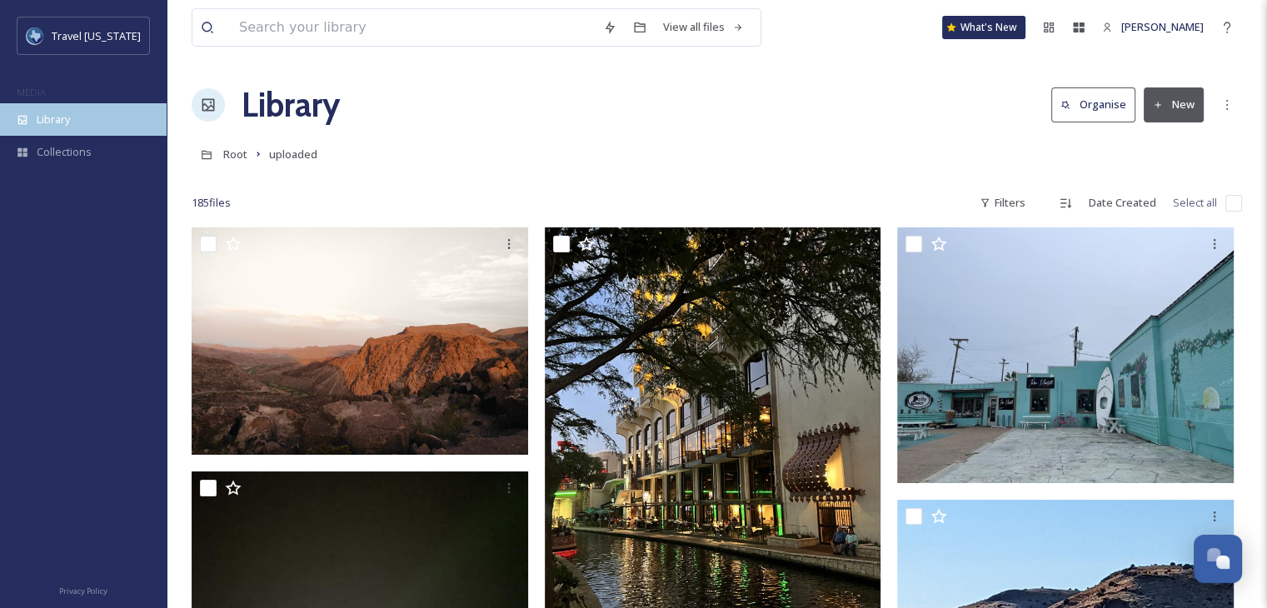
click at [40, 125] on span "Library" at bounding box center [53, 120] width 33 height 16
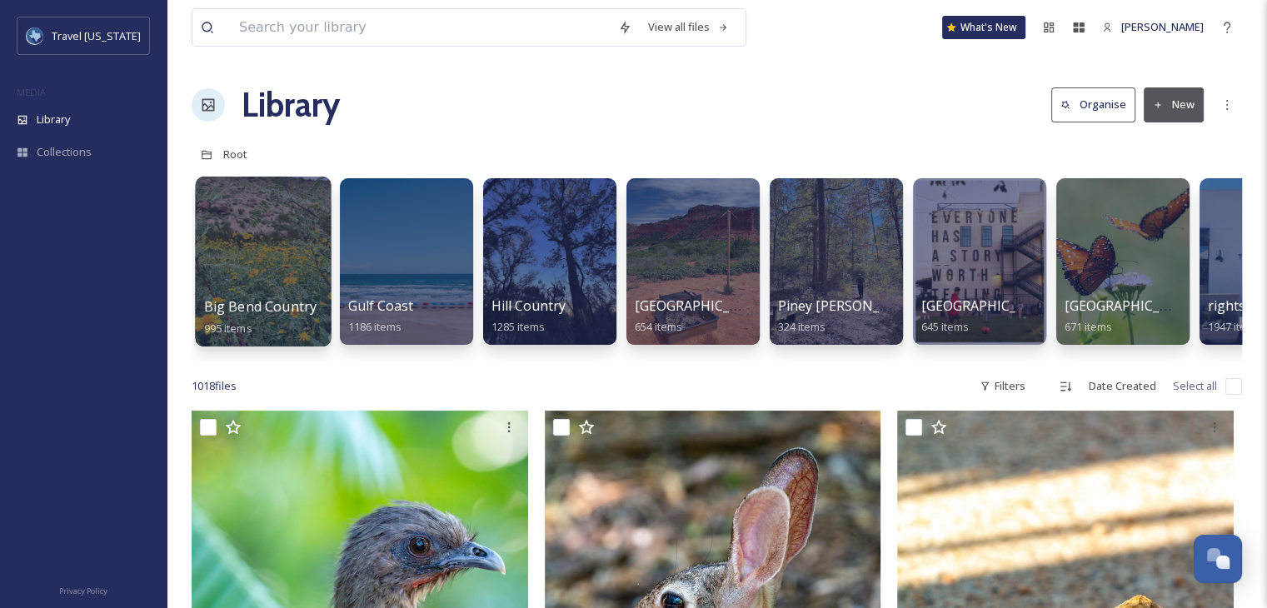
click at [267, 233] on div at bounding box center [263, 262] width 136 height 170
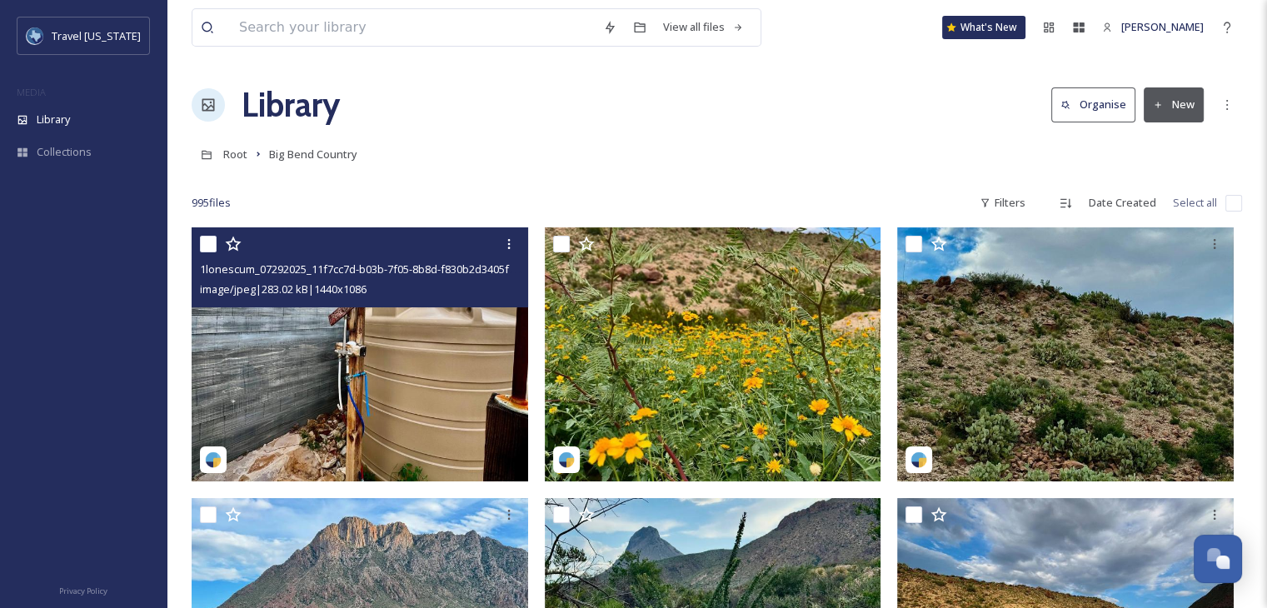
click at [387, 361] on img at bounding box center [360, 354] width 337 height 254
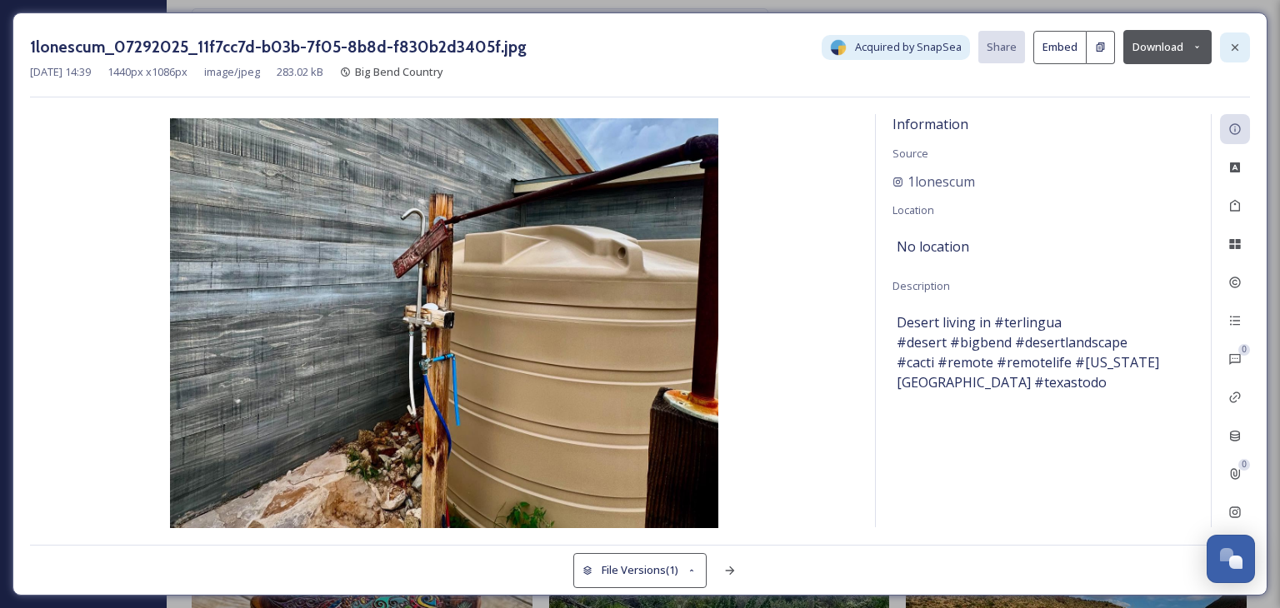
click at [1233, 48] on icon at bounding box center [1234, 46] width 7 height 7
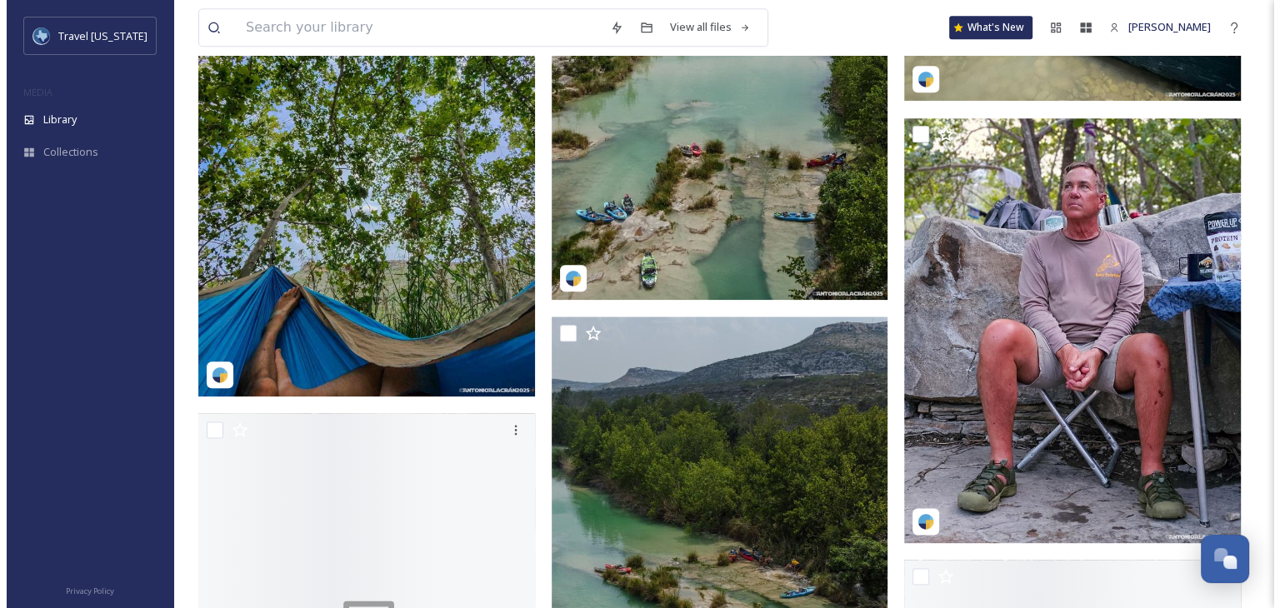
scroll to position [2007, 0]
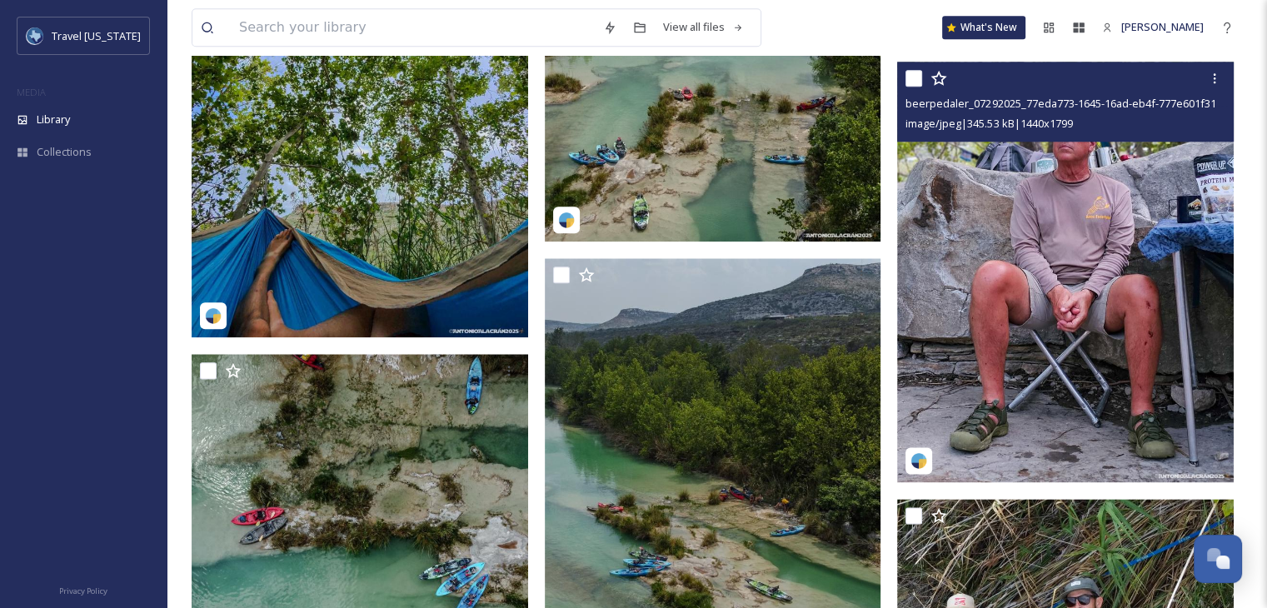
click at [1109, 244] on img at bounding box center [1065, 272] width 337 height 420
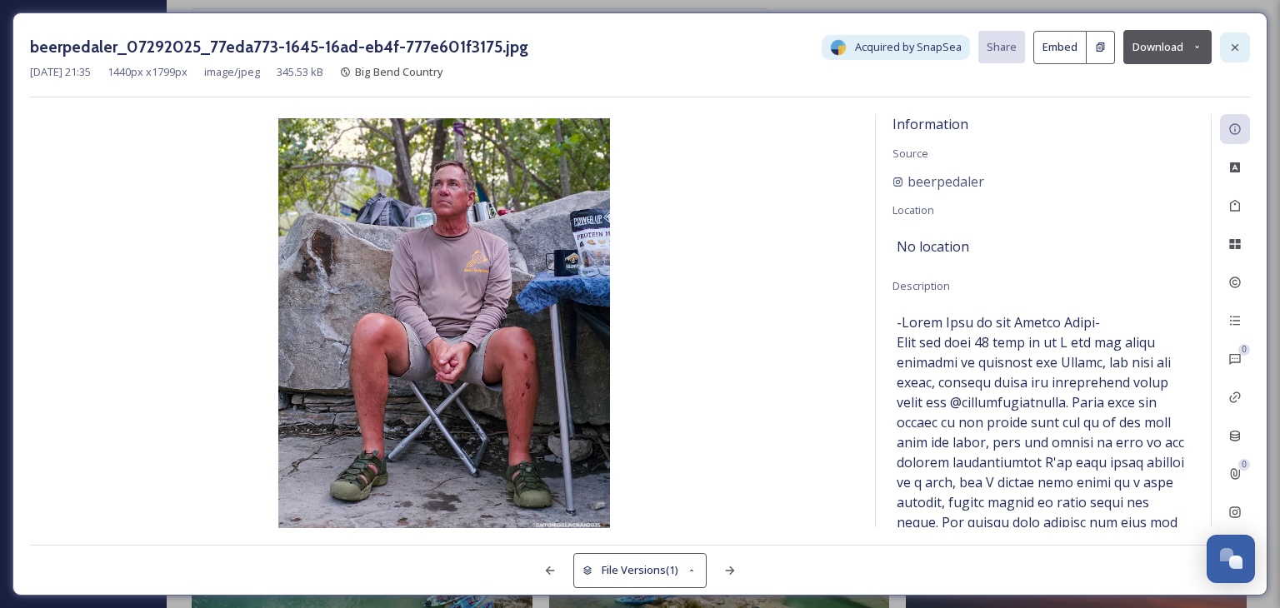
click at [1235, 41] on icon at bounding box center [1234, 47] width 13 height 13
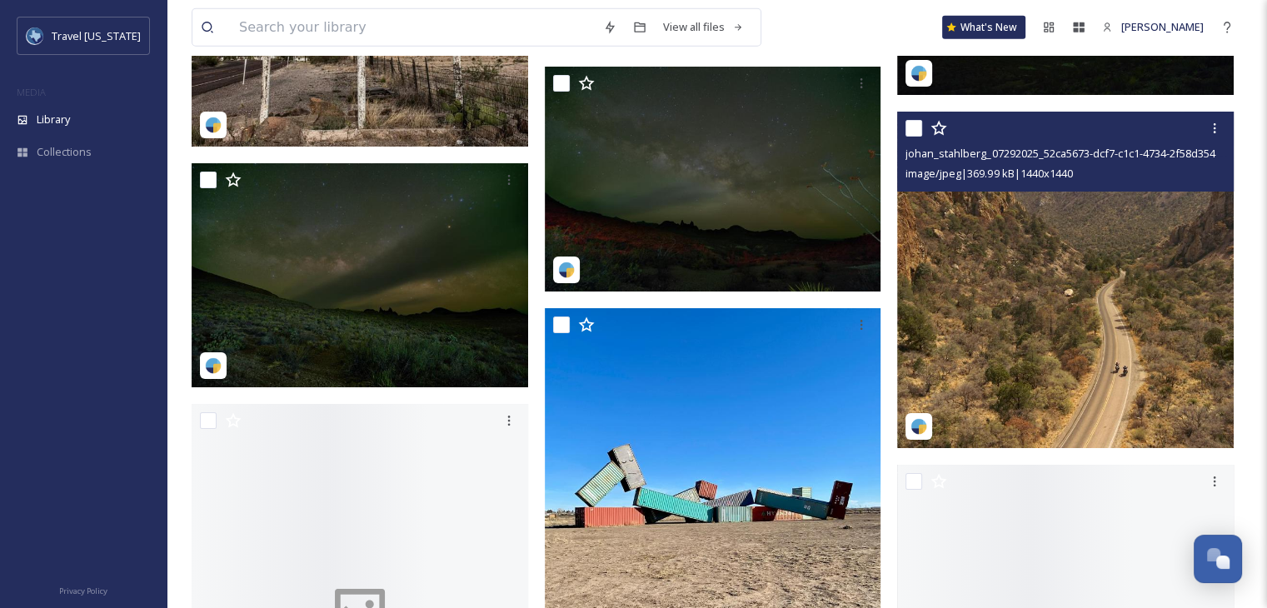
scroll to position [4839, 0]
